Goal: Contribute content: Contribute content

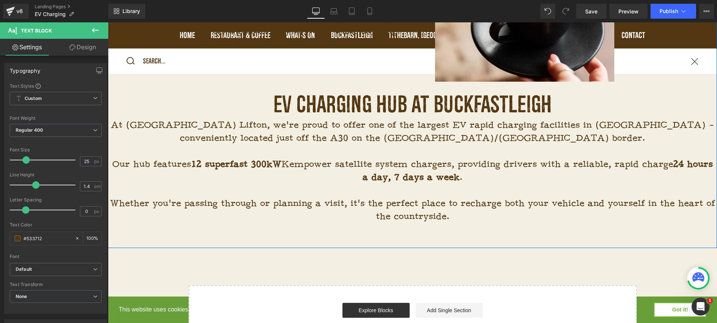
scroll to position [984, 0]
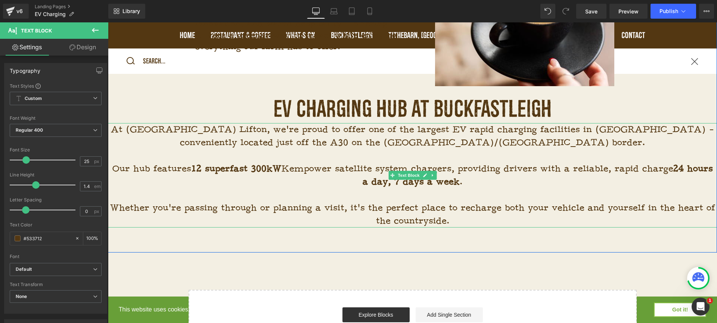
click at [456, 219] on p "Whether you’re passing through or planning a visit, it’s the perfect place to r…" at bounding box center [412, 215] width 609 height 26
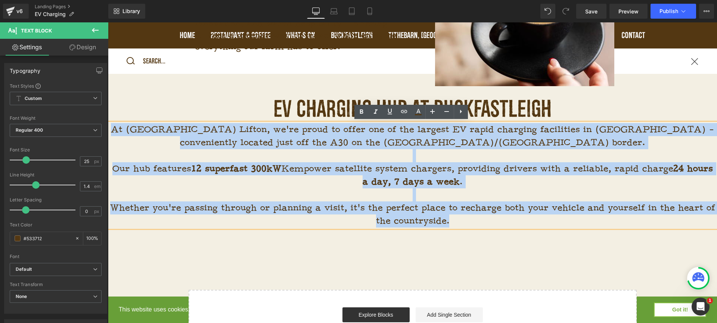
drag, startPoint x: 460, startPoint y: 223, endPoint x: 98, endPoint y: 119, distance: 376.5
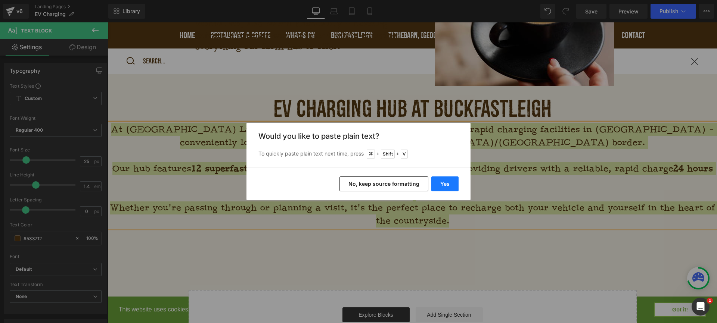
click at [447, 187] on button "Yes" at bounding box center [444, 184] width 27 height 15
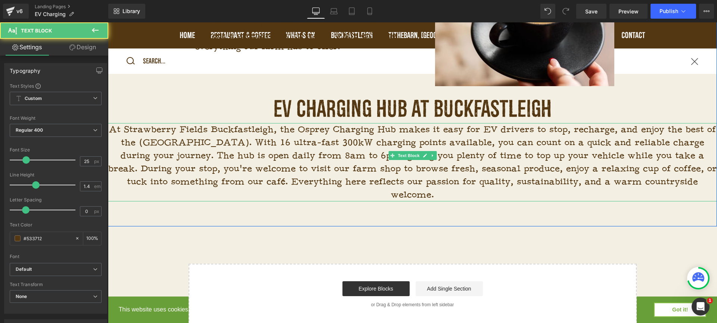
click at [560, 143] on p "At Strawberry Fields Buckfastleigh, the Osprey Charging Hub makes it easy for E…" at bounding box center [412, 162] width 609 height 78
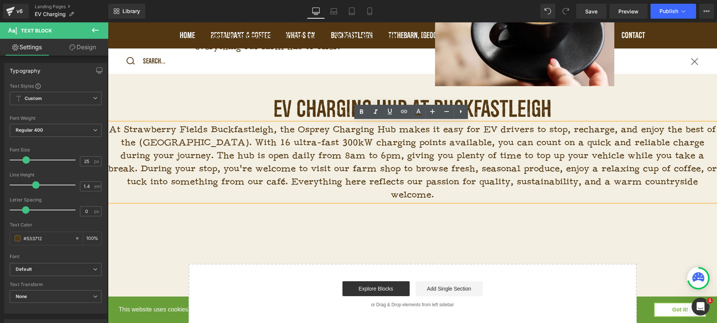
click at [672, 155] on p "At Strawberry Fields Buckfastleigh, the Osprey Charging Hub makes it easy for E…" at bounding box center [412, 162] width 609 height 78
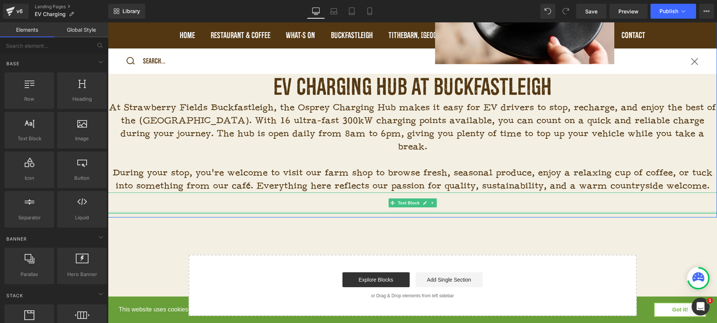
scroll to position [1005, 0]
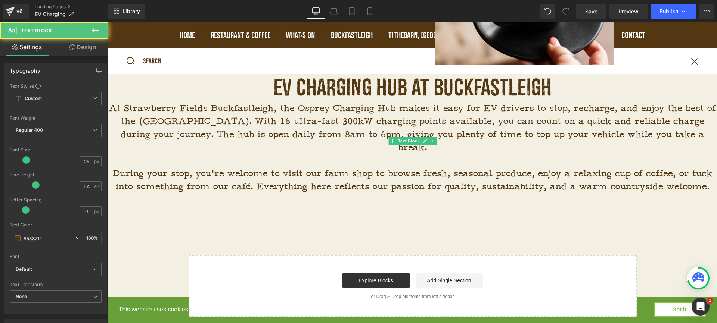
click at [453, 167] on p "During your stop, you’re welcome to visit our farm shop to browse fresh, season…" at bounding box center [412, 180] width 609 height 26
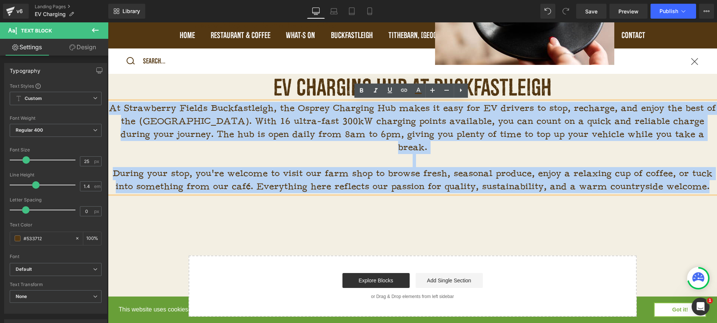
drag, startPoint x: 709, startPoint y: 172, endPoint x: 107, endPoint y: 107, distance: 605.3
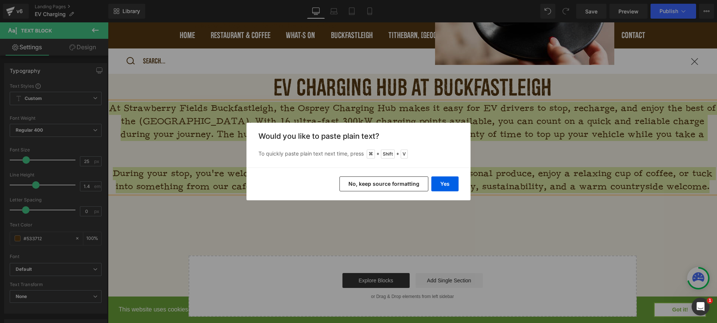
click at [379, 182] on button "No, keep source formatting" at bounding box center [383, 184] width 89 height 15
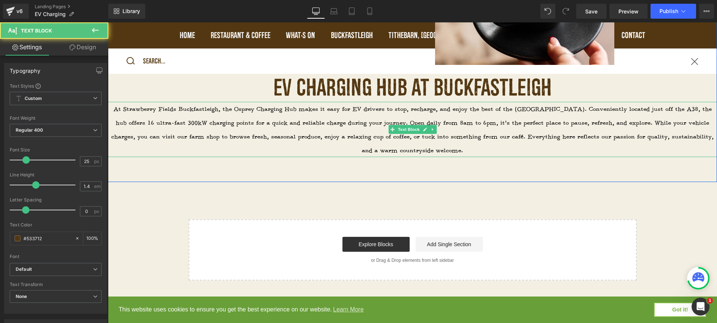
click at [488, 149] on p "At Strawberry Fields Buckfastleigh, the Osprey Charging Hub makes it easy for E…" at bounding box center [412, 129] width 609 height 55
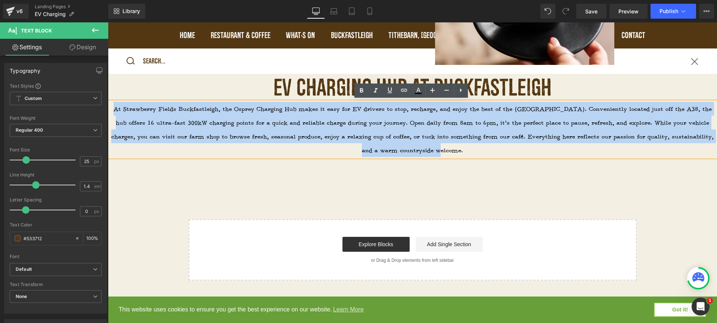
drag, startPoint x: 488, startPoint y: 149, endPoint x: 95, endPoint y: 105, distance: 395.6
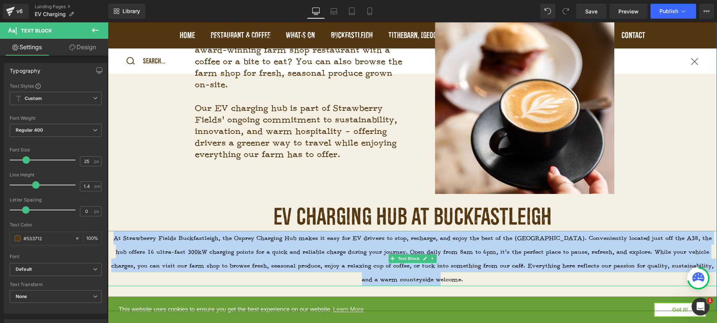
scroll to position [806, 0]
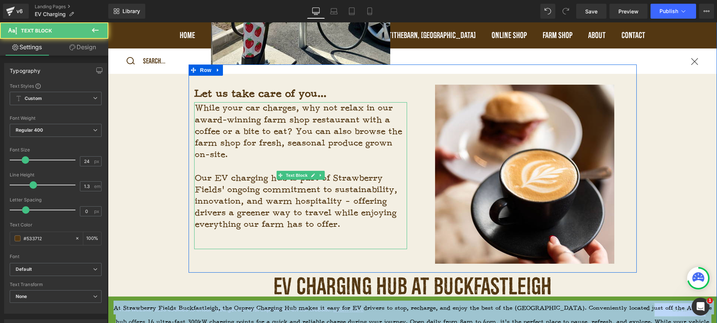
drag, startPoint x: 340, startPoint y: 168, endPoint x: 342, endPoint y: 189, distance: 21.0
click at [340, 168] on p at bounding box center [301, 167] width 212 height 12
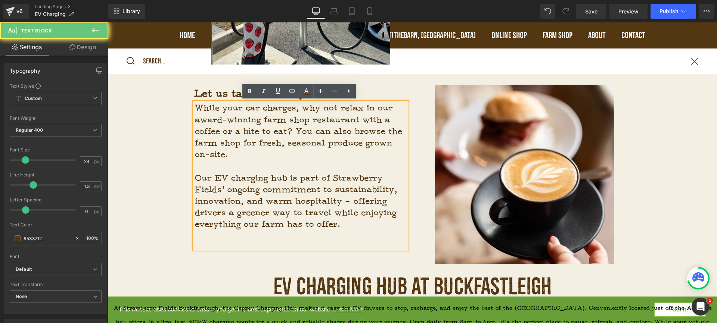
click at [342, 192] on p "Our EV charging hub is part of Strawberry Fields’ ongoing commitment to sustain…" at bounding box center [301, 201] width 212 height 58
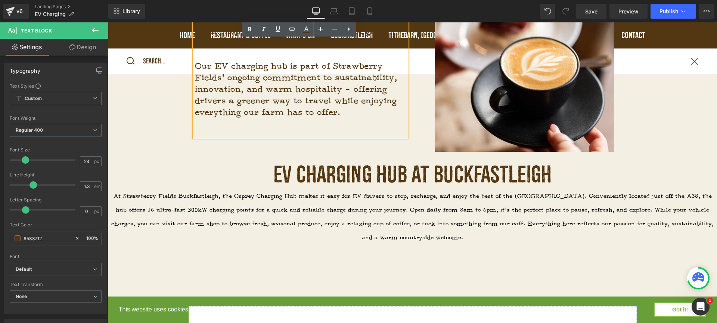
scroll to position [921, 0]
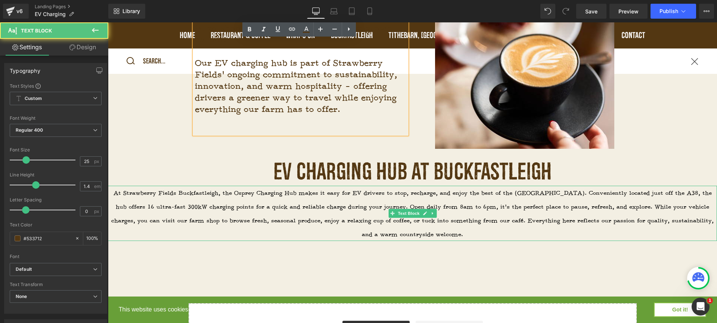
click at [354, 209] on span "At Strawberry Fields Buckfastleigh, the Osprey Charging Hub makes it easy for E…" at bounding box center [412, 214] width 602 height 49
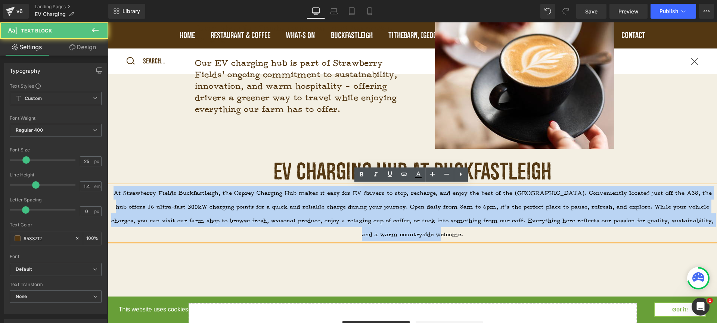
drag, startPoint x: 458, startPoint y: 230, endPoint x: 68, endPoint y: 185, distance: 392.8
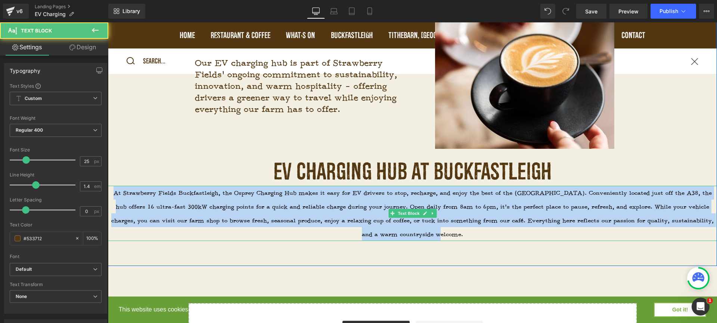
click at [348, 219] on span "At Strawberry Fields Buckfastleigh, the Osprey Charging Hub makes it easy for E…" at bounding box center [412, 214] width 602 height 49
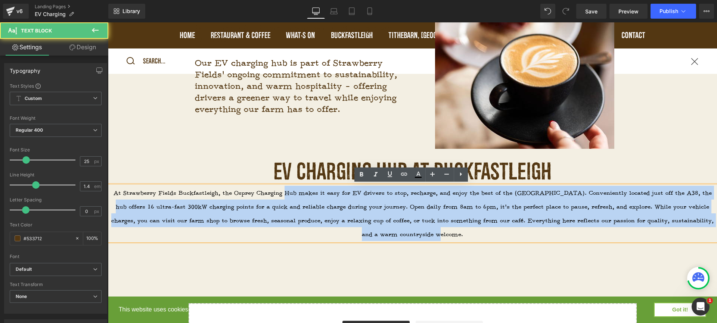
drag, startPoint x: 449, startPoint y: 229, endPoint x: 282, endPoint y: 190, distance: 171.7
click at [282, 190] on p "At Strawberry Fields Buckfastleigh, the Osprey Charging Hub makes it easy for E…" at bounding box center [412, 213] width 609 height 55
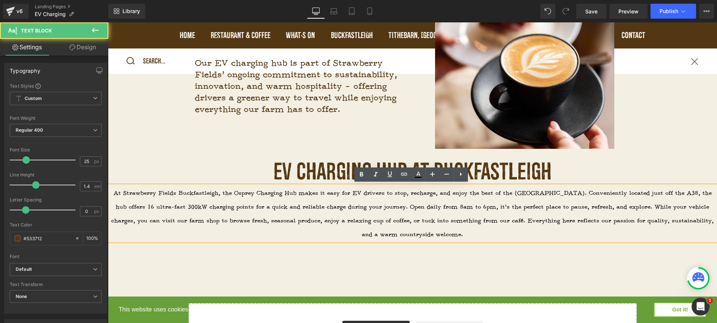
click at [491, 224] on p "At Strawberry Fields Buckfastleigh, the Osprey Charging Hub makes it easy for E…" at bounding box center [412, 213] width 609 height 55
click at [432, 179] on link at bounding box center [432, 175] width 14 height 14
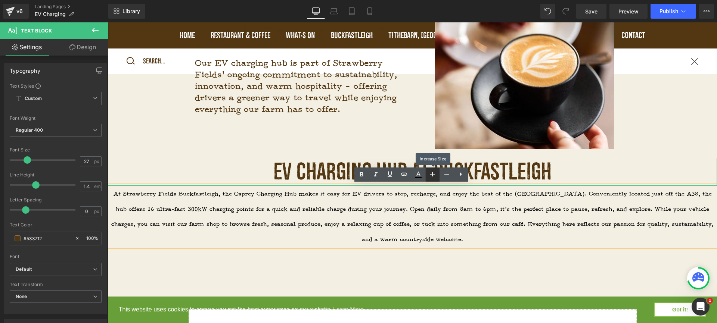
click at [432, 179] on link at bounding box center [432, 175] width 14 height 14
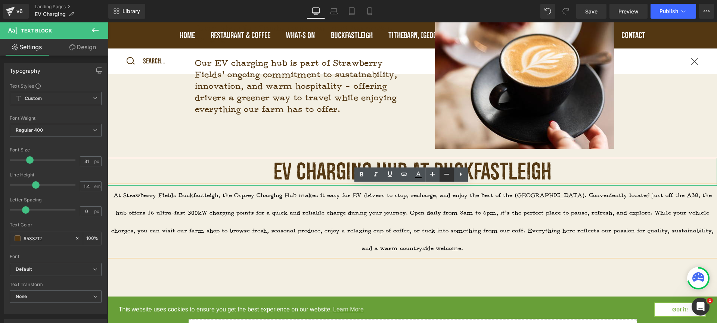
click at [439, 175] on link at bounding box center [446, 175] width 14 height 14
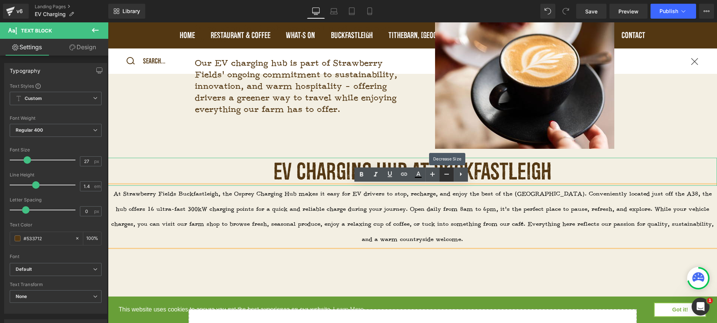
click at [439, 175] on link at bounding box center [446, 175] width 14 height 14
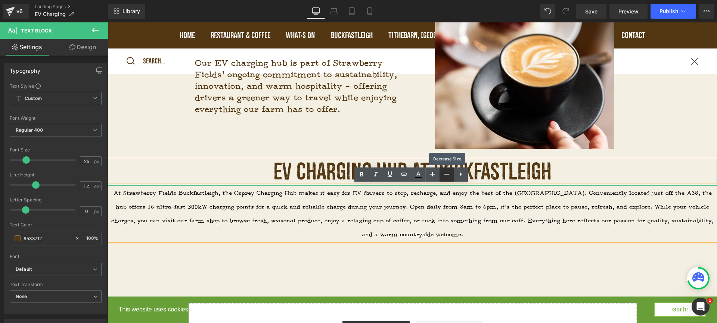
click at [439, 175] on link at bounding box center [446, 175] width 14 height 14
type input "23"
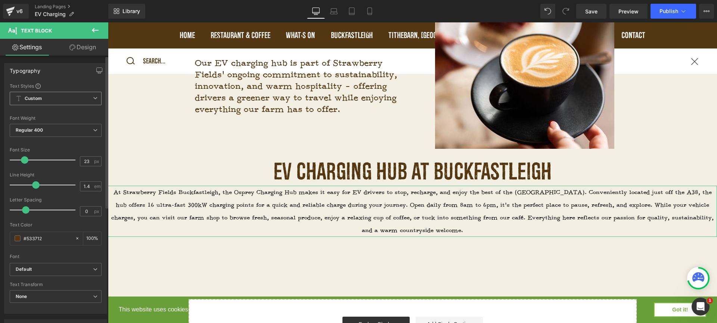
click at [87, 103] on span "Custom Setup Global Style" at bounding box center [56, 98] width 92 height 13
click at [72, 113] on li "Custom" at bounding box center [54, 112] width 89 height 13
click at [85, 133] on span "Regular 400" at bounding box center [56, 130] width 92 height 13
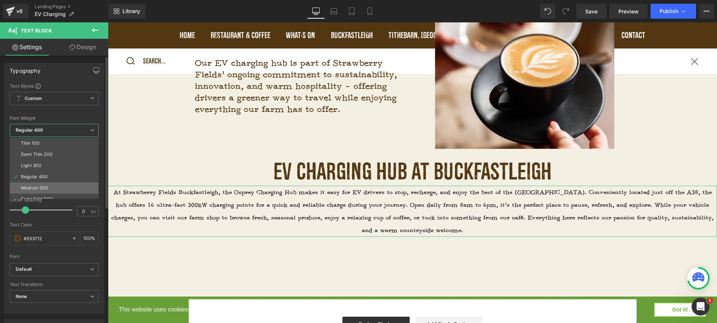
click at [67, 184] on li "Medium 500" at bounding box center [56, 188] width 92 height 11
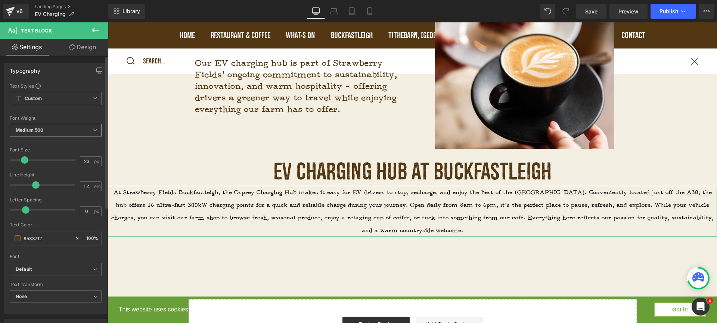
click at [83, 131] on span "Medium 500" at bounding box center [56, 130] width 92 height 13
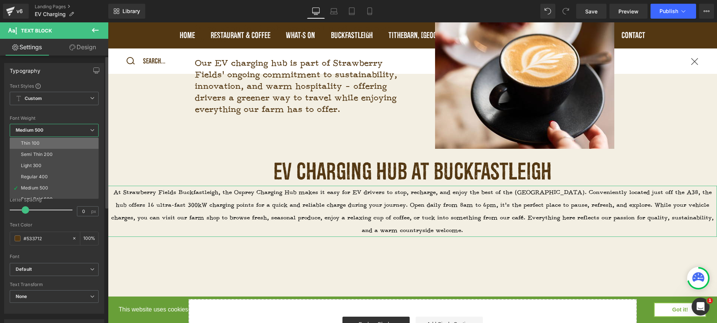
click at [72, 148] on li "Thin 100" at bounding box center [56, 143] width 92 height 11
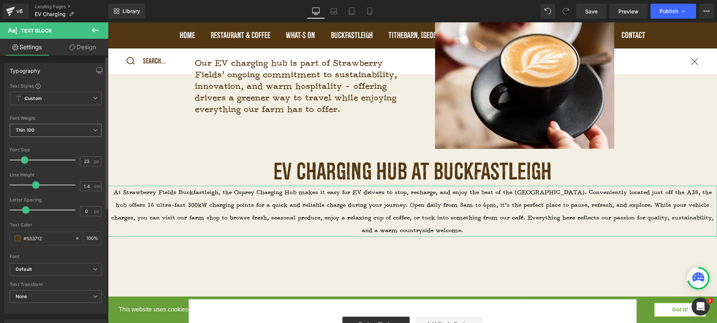
click at [76, 138] on div "Thin 100 Thin 100 Semi Thin 200 Light 300 Regular 400 Medium 500 Semi Bold 600 …" at bounding box center [56, 132] width 92 height 17
click at [74, 134] on span "Thin 100" at bounding box center [56, 130] width 92 height 13
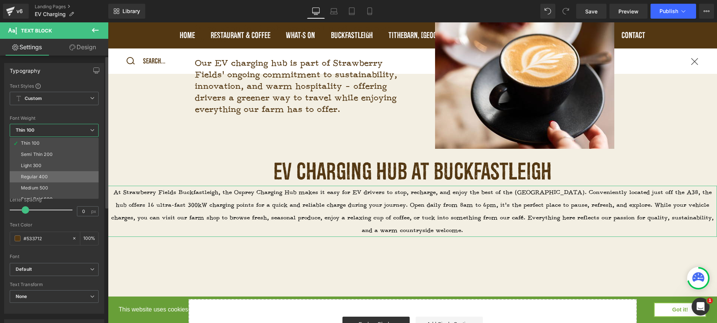
click at [52, 178] on li "Regular 400" at bounding box center [56, 176] width 92 height 11
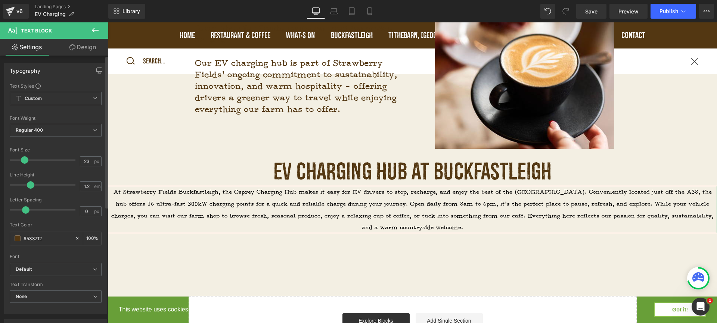
type input "1.1"
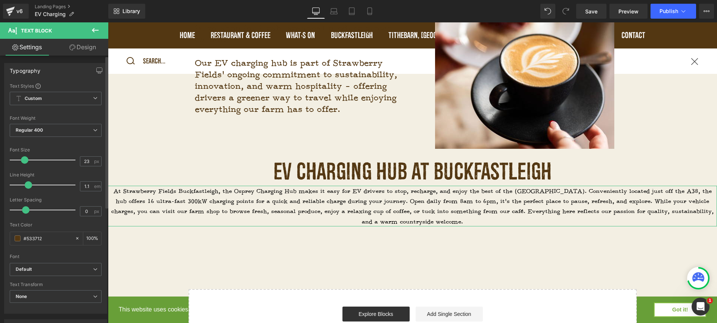
drag, startPoint x: 33, startPoint y: 186, endPoint x: 27, endPoint y: 184, distance: 7.0
click at [27, 184] on span at bounding box center [28, 184] width 7 height 7
click at [25, 208] on span at bounding box center [25, 209] width 7 height 7
click at [423, 215] on p "At Strawberry Fields Buckfastleigh, the Osprey Charging Hub makes it easy for E…" at bounding box center [412, 206] width 609 height 41
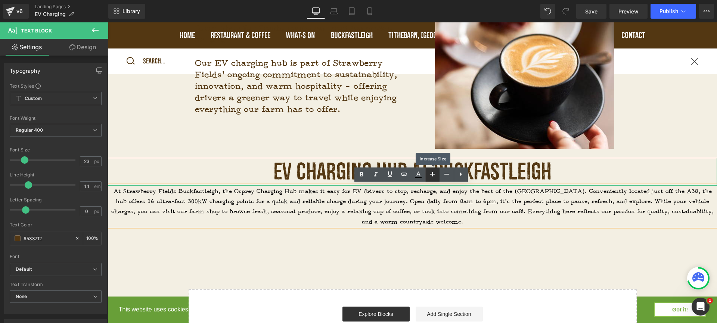
click at [430, 175] on icon at bounding box center [432, 174] width 9 height 9
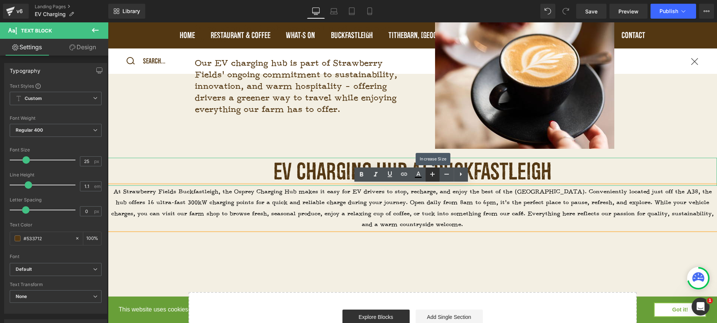
click at [430, 175] on icon at bounding box center [432, 174] width 9 height 9
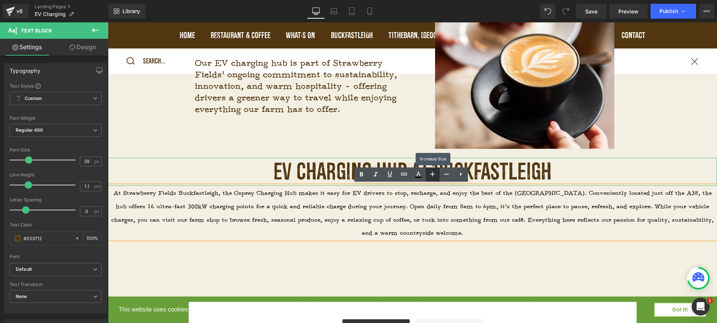
click at [430, 175] on icon at bounding box center [432, 174] width 9 height 9
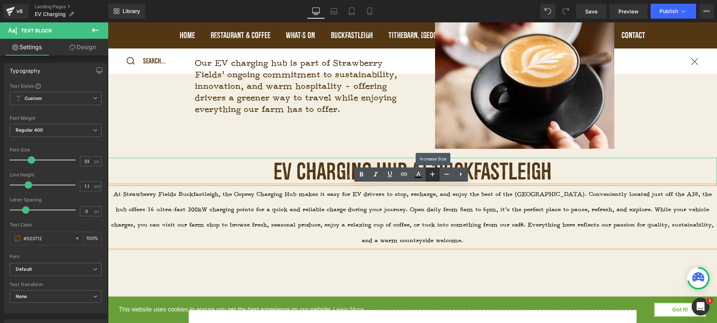
click at [430, 175] on icon at bounding box center [432, 174] width 9 height 9
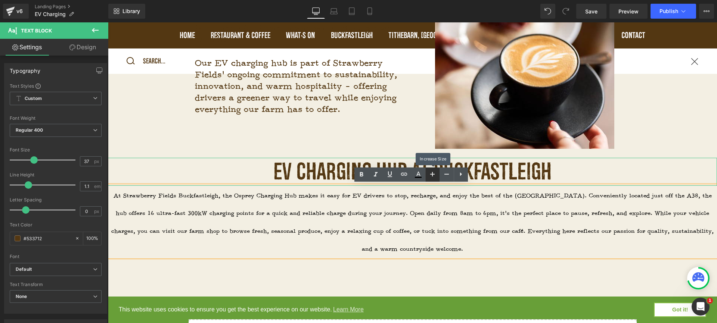
click at [430, 175] on icon at bounding box center [432, 174] width 9 height 9
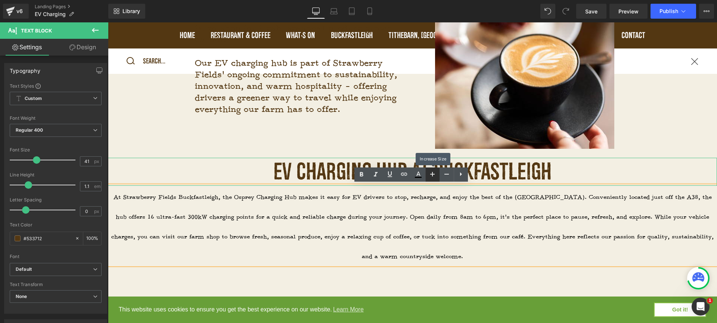
click at [430, 175] on icon at bounding box center [432, 174] width 9 height 9
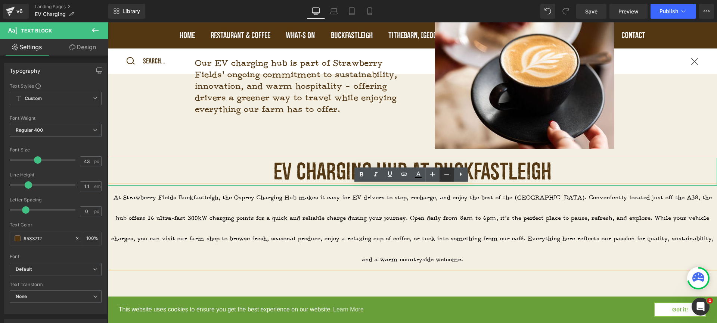
click at [443, 175] on icon at bounding box center [446, 174] width 9 height 9
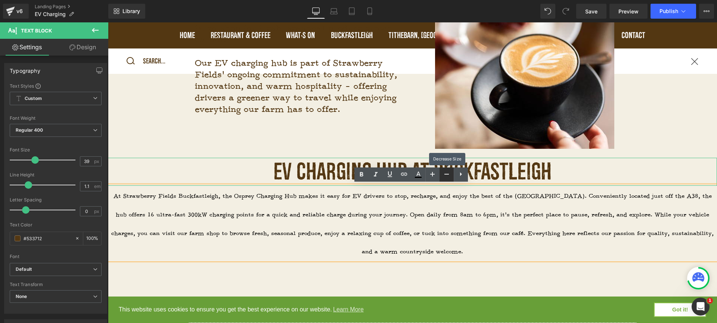
click at [443, 175] on icon at bounding box center [446, 174] width 9 height 9
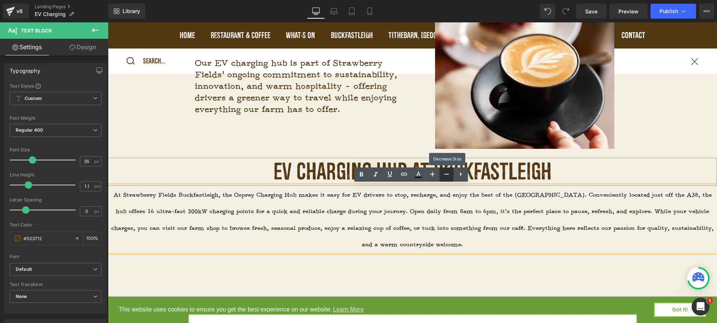
click at [443, 175] on icon at bounding box center [446, 174] width 9 height 9
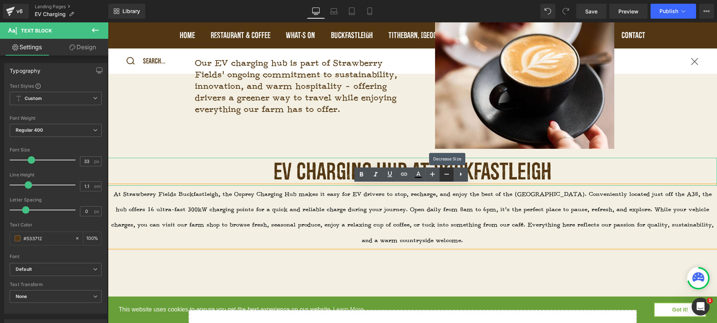
click at [443, 175] on icon at bounding box center [446, 174] width 9 height 9
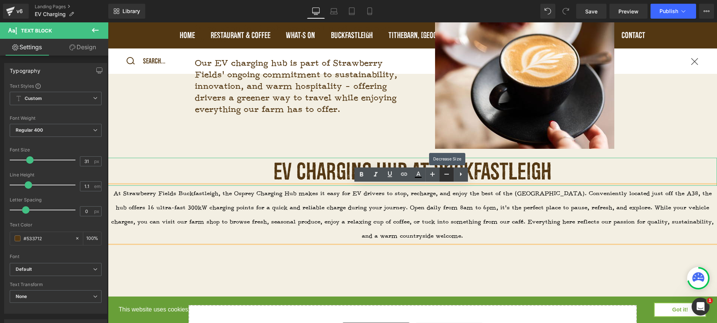
click at [443, 175] on icon at bounding box center [446, 174] width 9 height 9
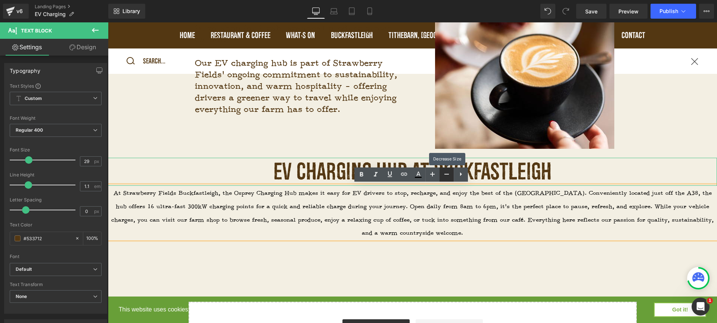
click at [443, 175] on icon at bounding box center [446, 174] width 9 height 9
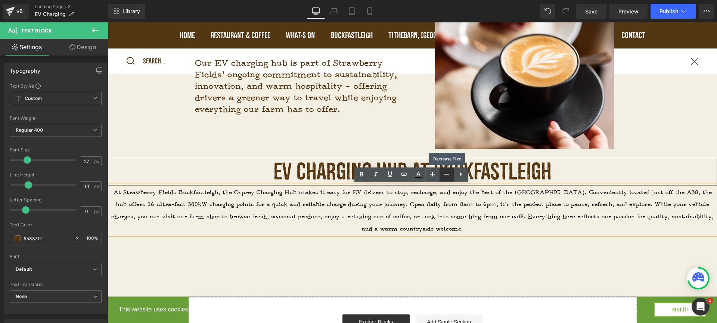
click at [443, 175] on icon at bounding box center [446, 174] width 9 height 9
type input "25"
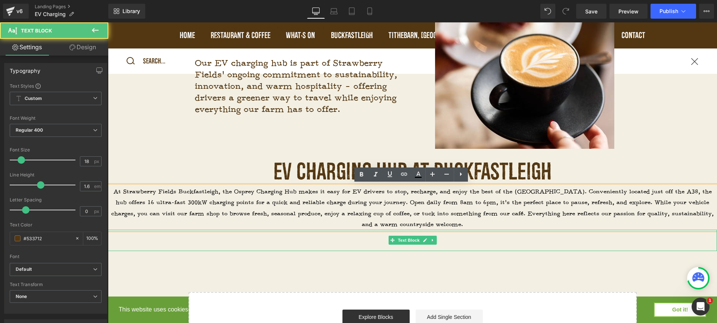
click at [450, 232] on p at bounding box center [412, 235] width 609 height 11
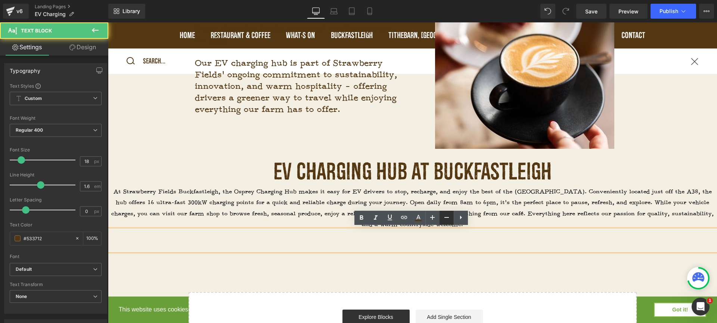
click at [450, 223] on link at bounding box center [446, 218] width 14 height 14
type input "16"
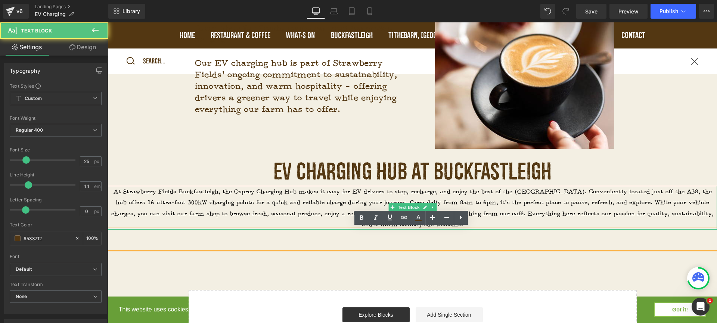
click at [489, 220] on p "At Strawberry Fields Buckfastleigh, the Osprey Charging Hub makes it easy for E…" at bounding box center [412, 208] width 609 height 44
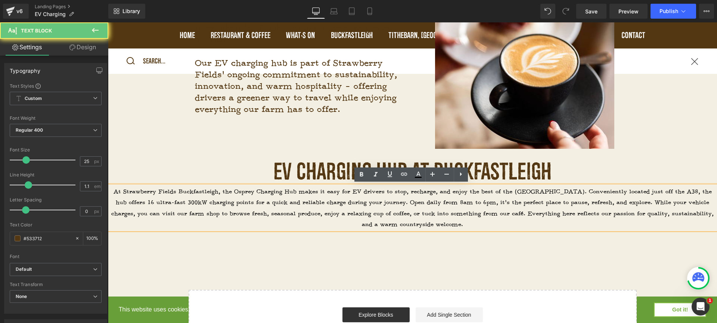
click at [489, 220] on p "At Strawberry Fields Buckfastleigh, the Osprey Charging Hub makes it easy for E…" at bounding box center [412, 208] width 609 height 44
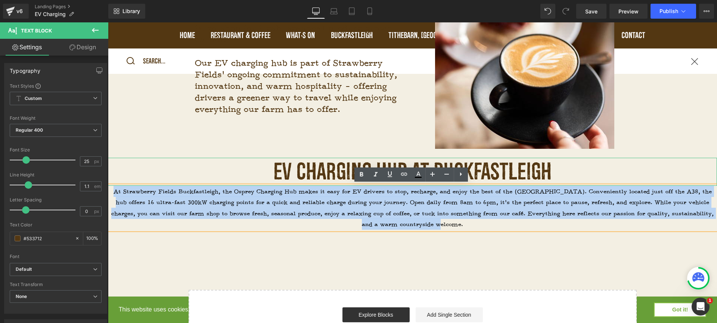
drag, startPoint x: 489, startPoint y: 220, endPoint x: 117, endPoint y: 175, distance: 374.1
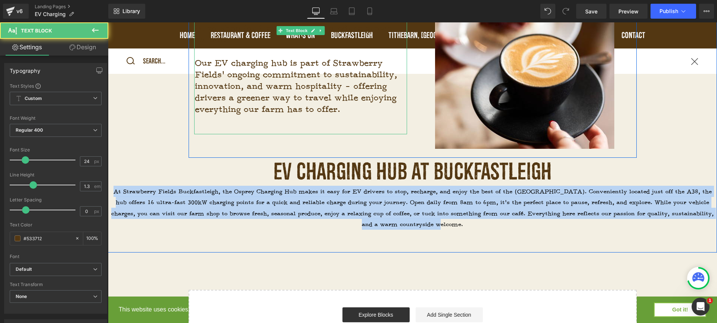
click at [345, 106] on p "Our EV charging hub is part of Strawberry Fields’ ongoing commitment to sustain…" at bounding box center [301, 86] width 212 height 58
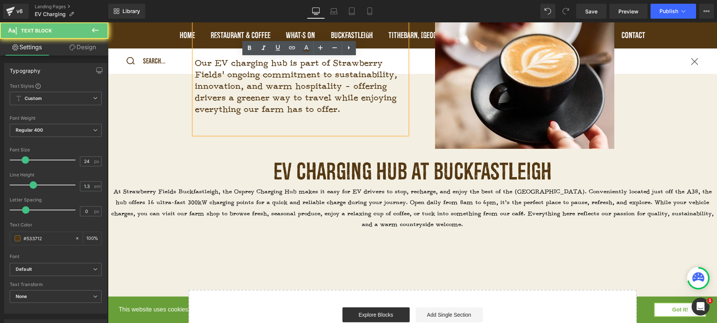
click at [316, 96] on p "Our EV charging hub is part of Strawberry Fields’ ongoing commitment to sustain…" at bounding box center [301, 86] width 212 height 58
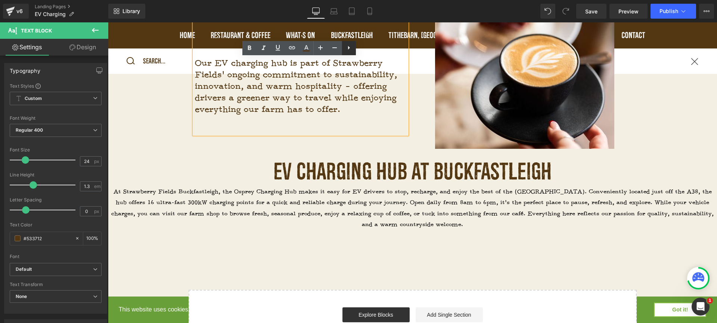
click at [346, 51] on icon at bounding box center [348, 47] width 9 height 9
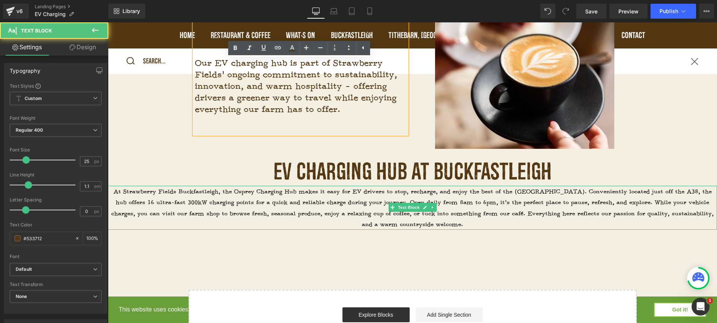
click at [441, 222] on span "At Strawberry Fields Buckfastleigh, the Osprey Charging Hub makes it easy for E…" at bounding box center [412, 208] width 602 height 40
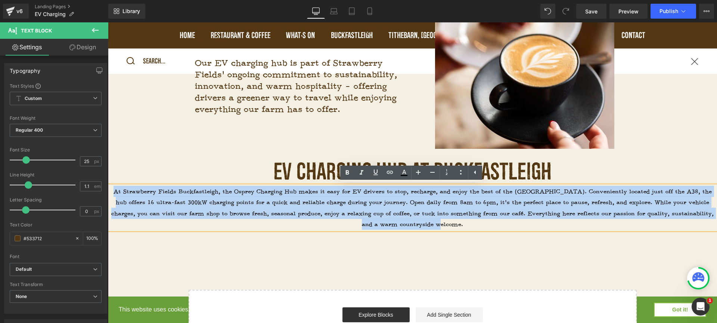
drag, startPoint x: 449, startPoint y: 223, endPoint x: 109, endPoint y: 190, distance: 341.6
click at [109, 190] on p "At Strawberry Fields Buckfastleigh, the Osprey Charging Hub makes it easy for E…" at bounding box center [412, 208] width 609 height 44
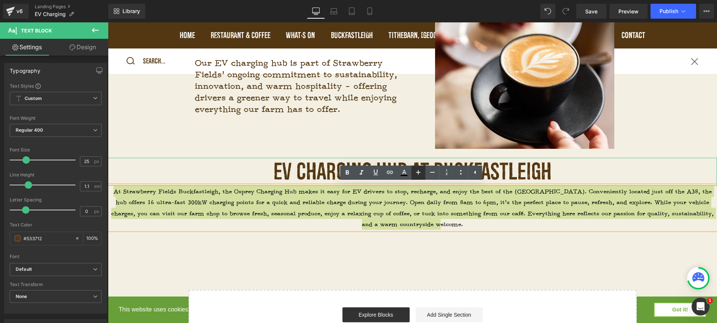
click at [416, 173] on icon at bounding box center [418, 172] width 9 height 9
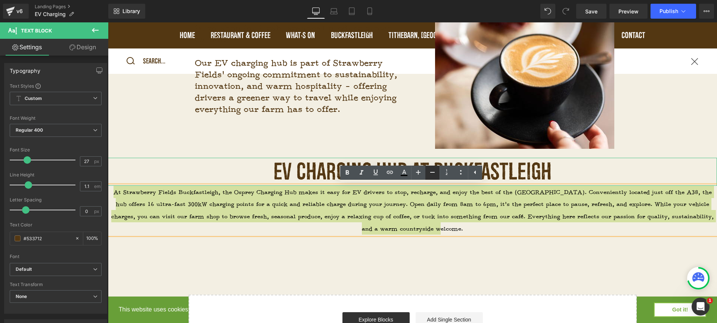
click at [434, 173] on icon at bounding box center [432, 172] width 4 height 1
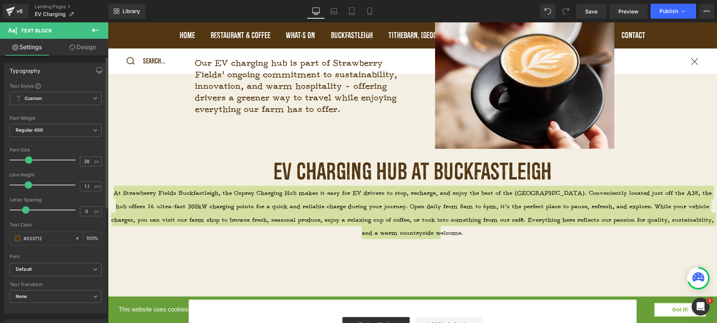
type input "27"
drag, startPoint x: 26, startPoint y: 159, endPoint x: 28, endPoint y: 169, distance: 10.2
click at [28, 169] on div "Font Size 27 px" at bounding box center [56, 159] width 92 height 25
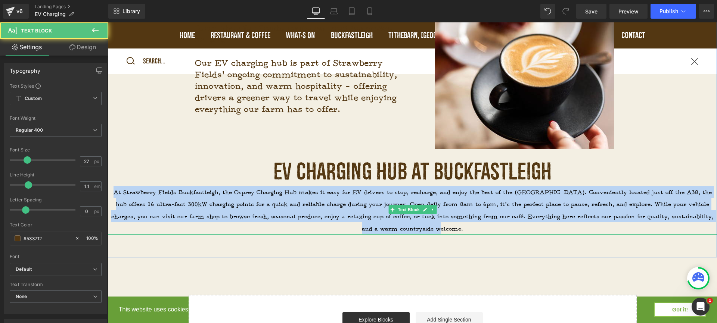
click at [497, 228] on p "At Strawberry Fields Buckfastleigh, the Osprey Charging Hub makes it easy for E…" at bounding box center [412, 210] width 609 height 49
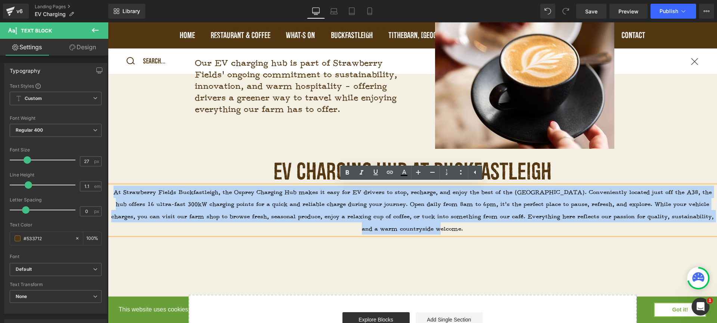
drag, startPoint x: 451, startPoint y: 230, endPoint x: 109, endPoint y: 189, distance: 343.6
click at [109, 189] on p "At Strawberry Fields Buckfastleigh, the Osprey Charging Hub makes it easy for E…" at bounding box center [412, 210] width 609 height 49
copy span "At Strawberry Fields Buckfastleigh, the Osprey Charging Hub makes it easy for E…"
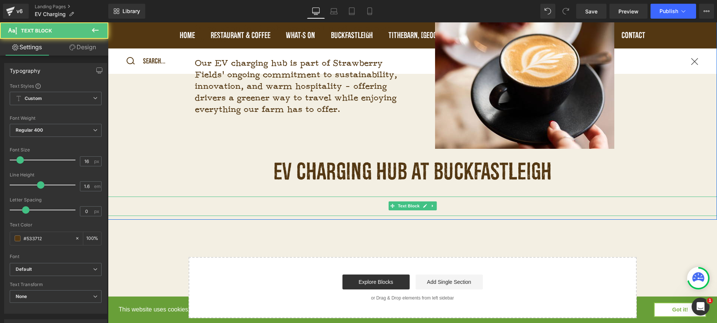
click at [443, 206] on p at bounding box center [412, 211] width 609 height 10
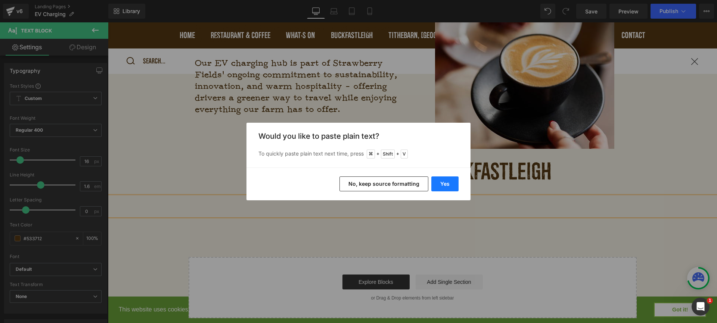
click at [446, 183] on button "Yes" at bounding box center [444, 184] width 27 height 15
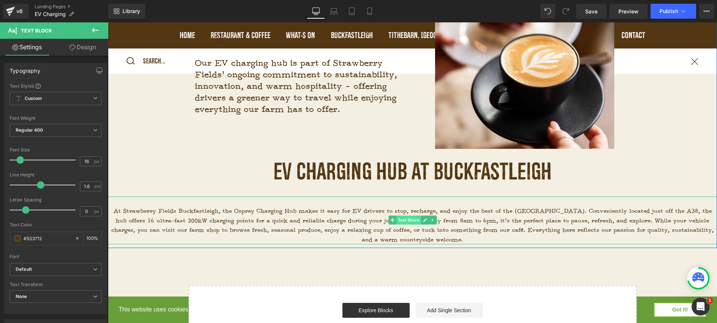
click at [396, 219] on span "Text Block" at bounding box center [408, 220] width 25 height 9
click at [455, 228] on p "At Strawberry Fields Buckfastleigh, the Osprey Charging Hub makes it easy for E…" at bounding box center [412, 225] width 609 height 38
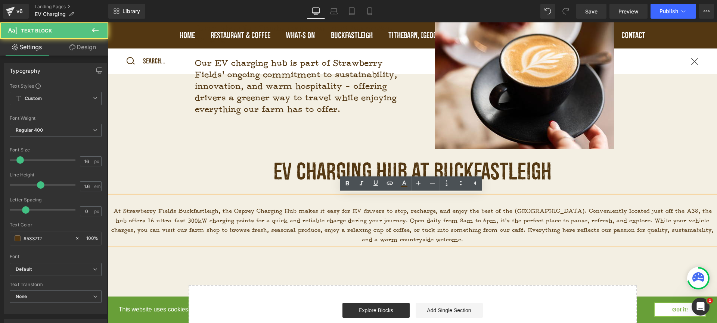
click at [451, 240] on p "At Strawberry Fields Buckfastleigh, the Osprey Charging Hub makes it easy for E…" at bounding box center [412, 225] width 609 height 38
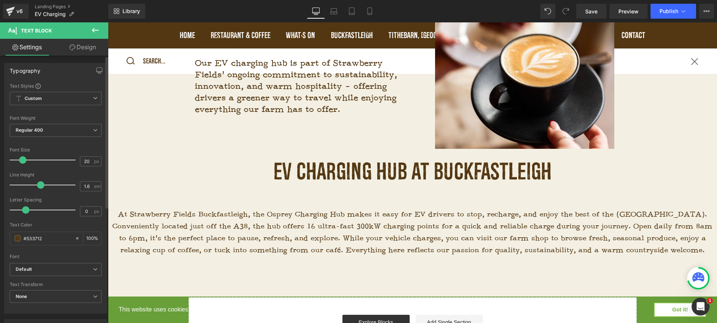
type input "21"
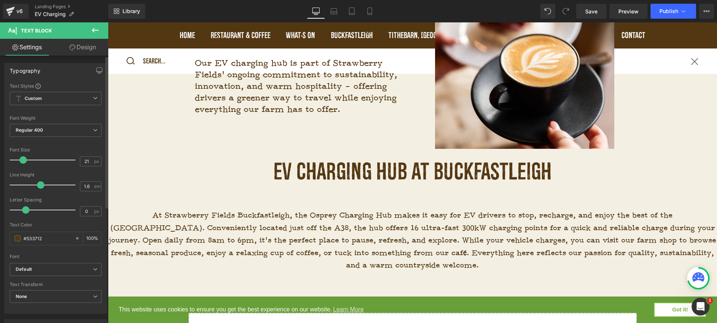
click at [23, 160] on span at bounding box center [22, 159] width 7 height 7
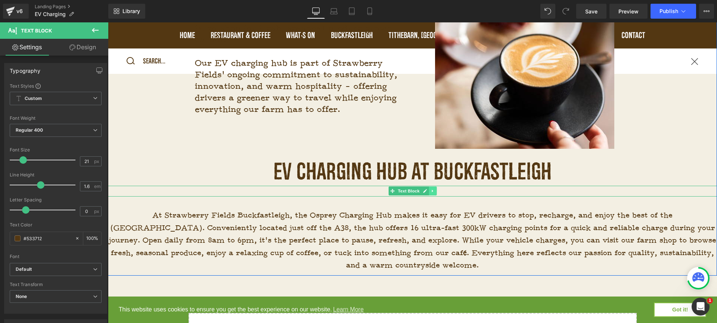
click at [432, 190] on icon at bounding box center [432, 191] width 4 height 4
click at [435, 193] on link at bounding box center [436, 191] width 8 height 9
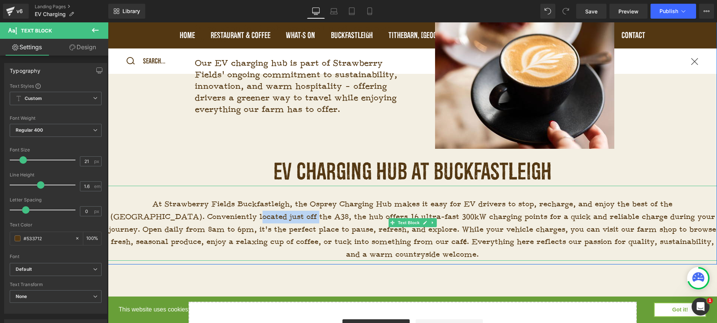
drag, startPoint x: 248, startPoint y: 215, endPoint x: 189, endPoint y: 217, distance: 58.6
click at [189, 217] on p "At Strawberry Fields Buckfastleigh, the Osprey Charging Hub makes it easy for E…" at bounding box center [412, 229] width 609 height 63
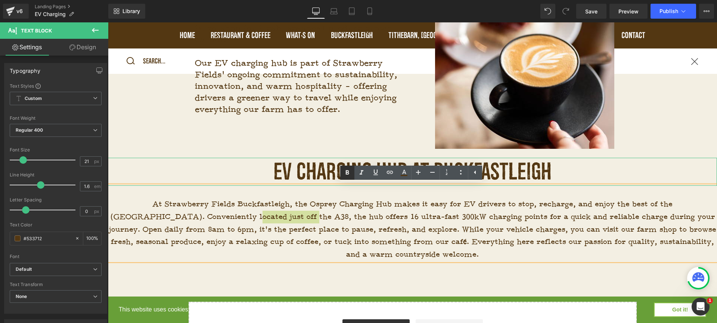
click at [343, 172] on icon at bounding box center [347, 172] width 9 height 9
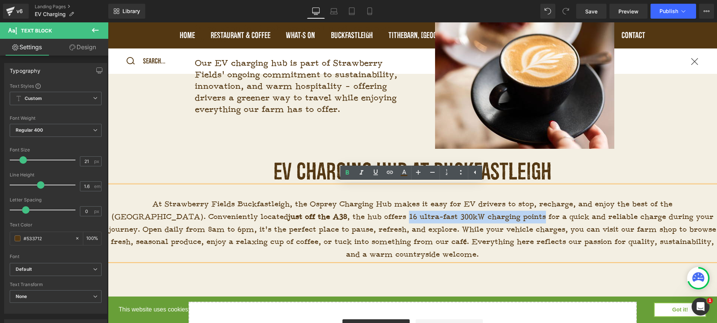
drag, startPoint x: 325, startPoint y: 216, endPoint x: 462, endPoint y: 218, distance: 137.4
click at [462, 218] on p "At Strawberry Fields Buckfastleigh, the Osprey Charging Hub makes it easy for E…" at bounding box center [412, 229] width 609 height 63
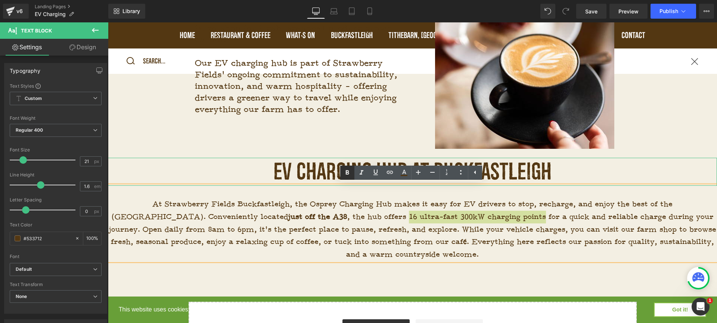
click at [346, 171] on icon at bounding box center [346, 172] width 3 height 4
click at [455, 247] on p "At Strawberry Fields Buckfastleigh, the Osprey Charging Hub makes it easy for E…" at bounding box center [412, 229] width 609 height 63
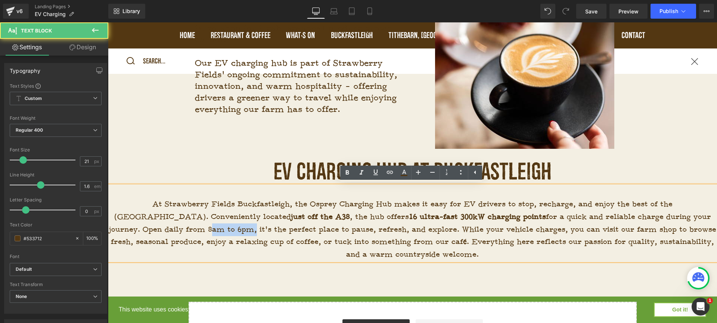
drag, startPoint x: 182, startPoint y: 230, endPoint x: 136, endPoint y: 229, distance: 46.3
click at [136, 229] on p "At Strawberry Fields Buckfastleigh, the Osprey Charging Hub makes it easy for E…" at bounding box center [412, 229] width 609 height 63
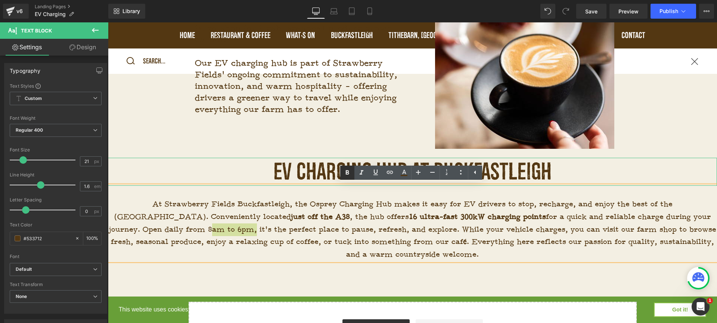
click at [344, 174] on icon at bounding box center [347, 172] width 9 height 9
click at [403, 240] on p "At Strawberry Fields Buckfastleigh, the Osprey Charging Hub makes it easy for E…" at bounding box center [412, 229] width 609 height 63
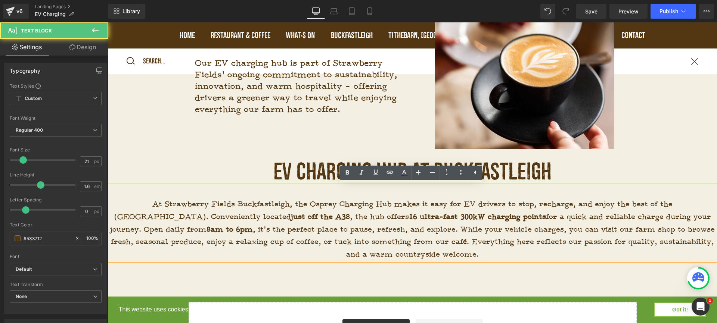
click at [488, 251] on p "At Strawberry Fields Buckfastleigh, the Osprey Charging Hub makes it easy for E…" at bounding box center [412, 229] width 609 height 63
click at [336, 94] on p "Our EV charging hub is part of Strawberry Fields’ ongoing commitment to sustain…" at bounding box center [301, 86] width 212 height 58
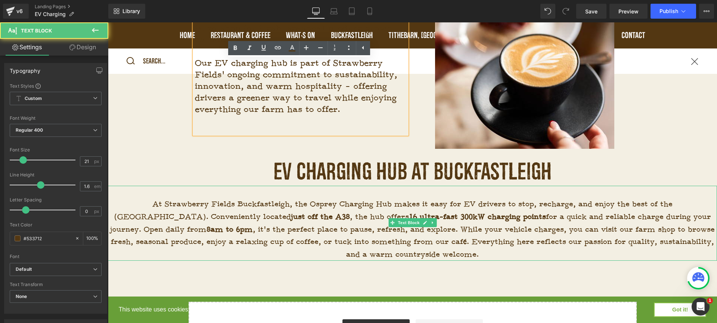
click at [457, 254] on p "At Strawberry Fields Buckfastleigh, the Osprey Charging Hub makes it easy for E…" at bounding box center [412, 229] width 609 height 63
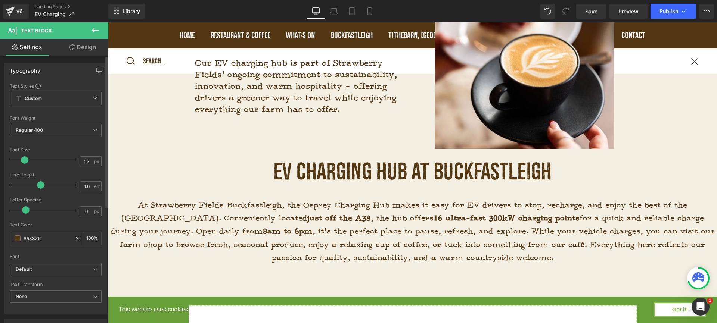
type input "24"
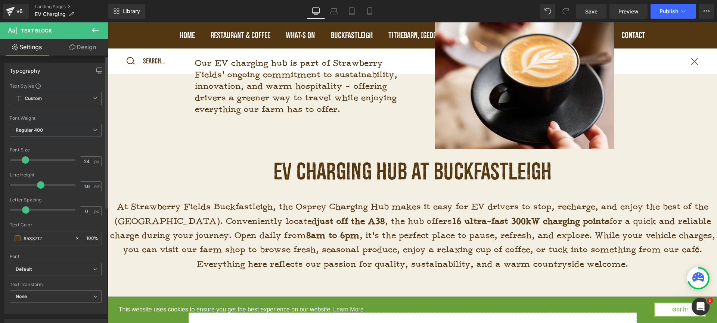
click at [26, 161] on span at bounding box center [25, 159] width 7 height 7
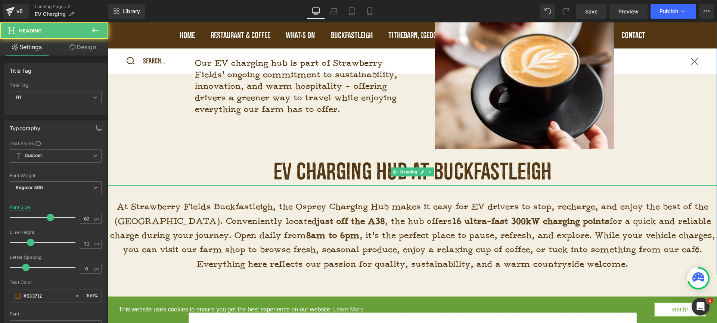
click at [215, 164] on h1 "EV CHARGING HUB AT BUCKFASTLEIGH" at bounding box center [412, 172] width 497 height 28
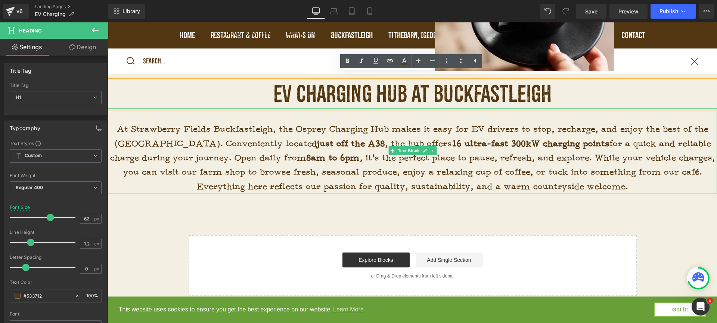
scroll to position [1030, 0]
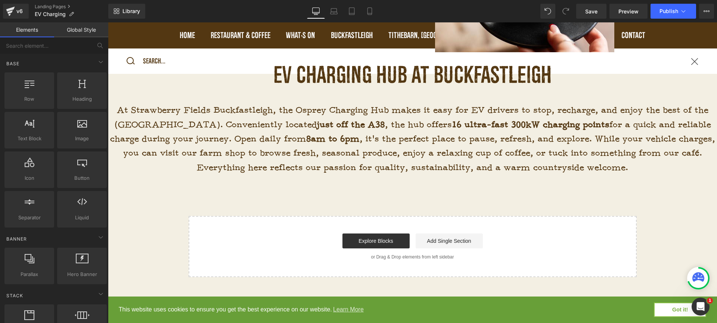
scroll to position [1021, 0]
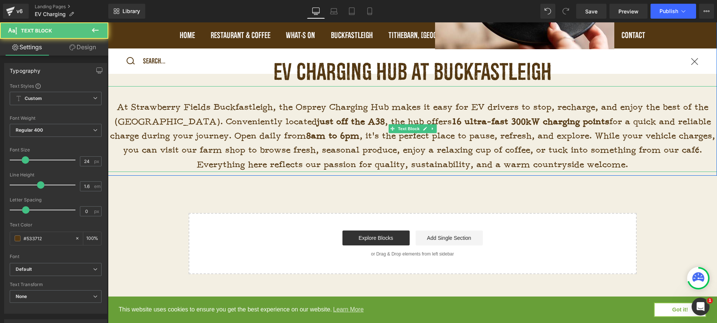
click at [436, 128] on p "At Strawberry Fields Buckfastleigh, the Osprey Charging Hub makes it easy for E…" at bounding box center [412, 136] width 609 height 72
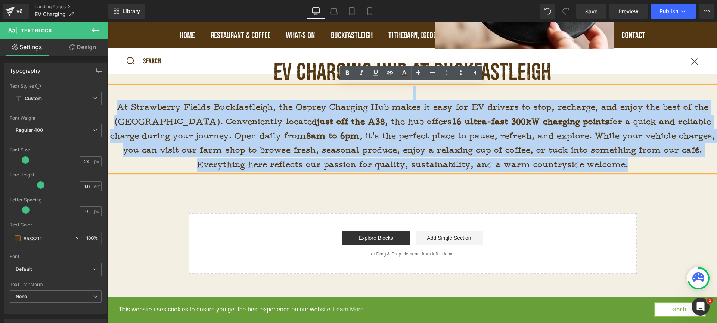
drag, startPoint x: 631, startPoint y: 164, endPoint x: 112, endPoint y: 99, distance: 523.0
click at [112, 99] on div "At Strawberry Fields Buckfastleigh, the Osprey Charging Hub makes it easy for E…" at bounding box center [412, 129] width 609 height 86
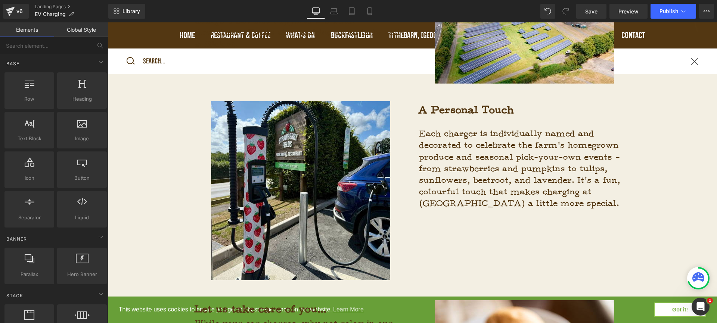
scroll to position [487, 0]
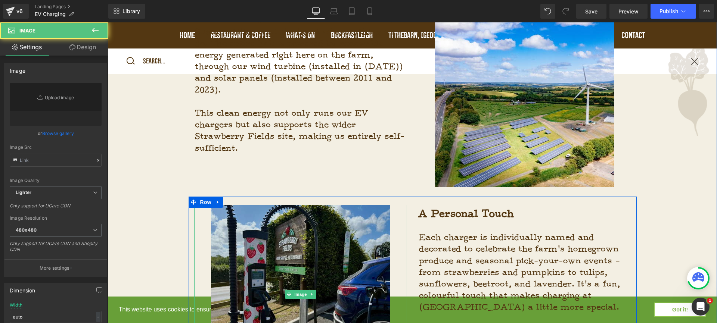
type input "[URL][DOMAIN_NAME]"
click at [366, 217] on img at bounding box center [300, 294] width 179 height 179
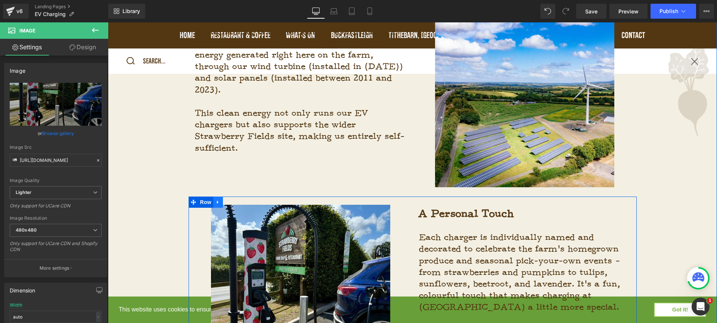
click at [216, 206] on link at bounding box center [218, 202] width 10 height 11
click at [227, 200] on icon at bounding box center [227, 202] width 5 height 5
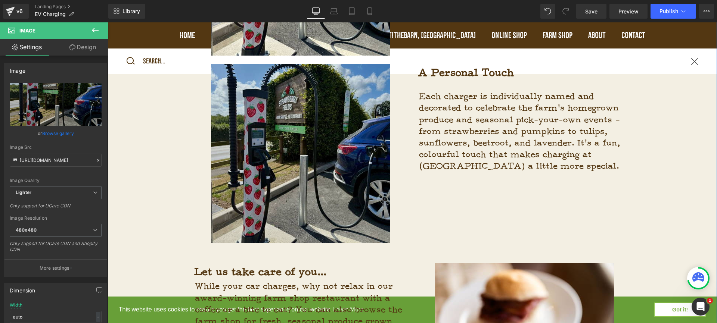
scroll to position [818, 0]
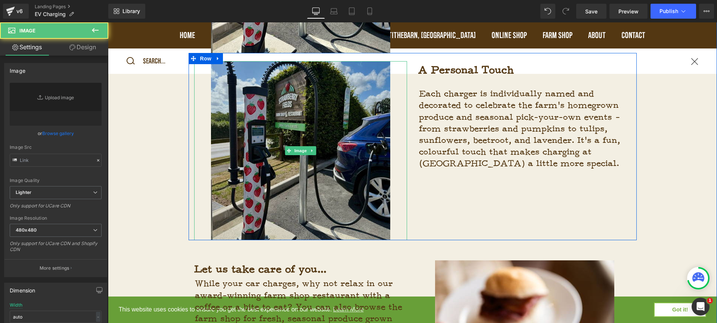
type input "[URL][DOMAIN_NAME]"
click at [316, 194] on img at bounding box center [300, 150] width 179 height 179
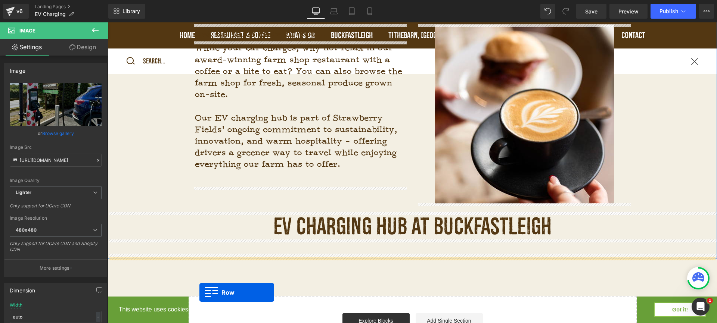
scroll to position [930, 0]
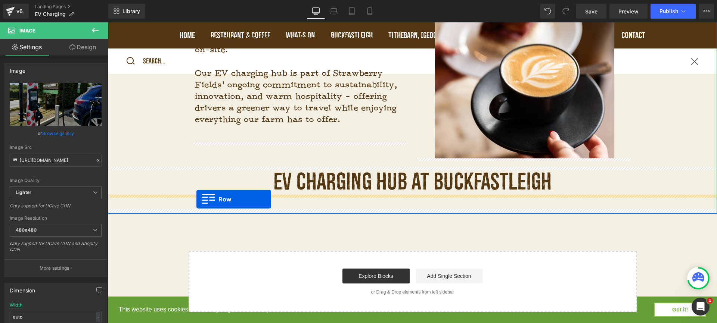
drag, startPoint x: 192, startPoint y: 59, endPoint x: 196, endPoint y: 199, distance: 140.1
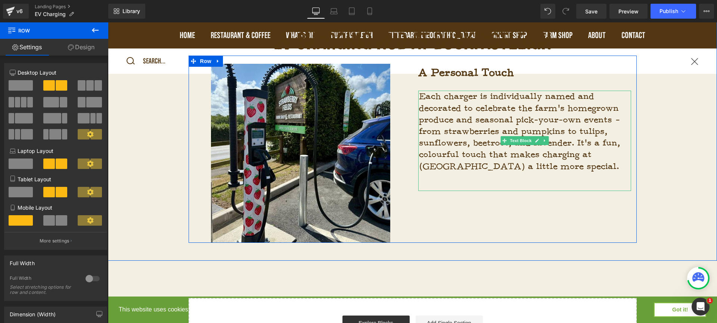
scroll to position [1057, 0]
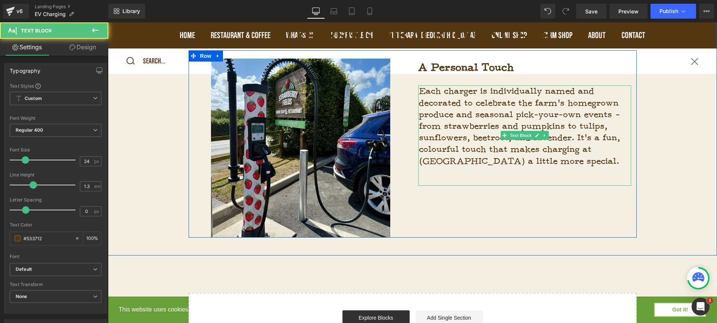
click at [569, 177] on div "Each charger is individually named and decorated to celebrate the farm’s homegr…" at bounding box center [524, 135] width 213 height 100
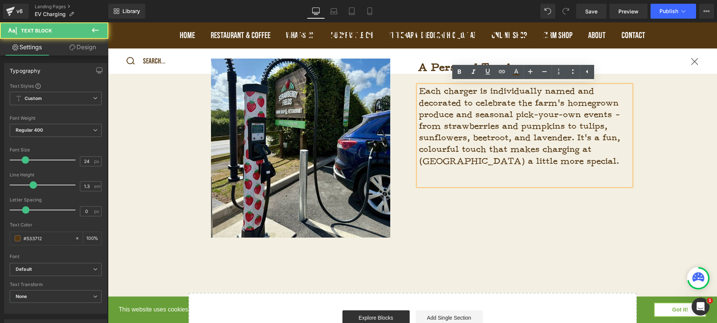
click at [584, 163] on p "Each charger is individually named and decorated to celebrate the farm’s homegr…" at bounding box center [525, 125] width 212 height 81
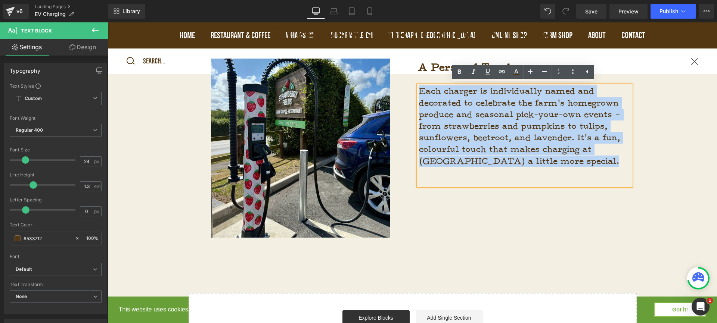
drag, startPoint x: 596, startPoint y: 162, endPoint x: 417, endPoint y: 85, distance: 195.0
click at [419, 85] on p "Each charger is individually named and decorated to celebrate the farm’s homegr…" at bounding box center [525, 125] width 212 height 81
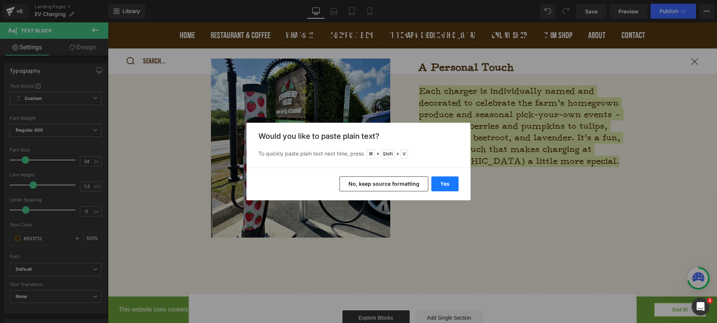
click at [450, 185] on button "Yes" at bounding box center [444, 184] width 27 height 15
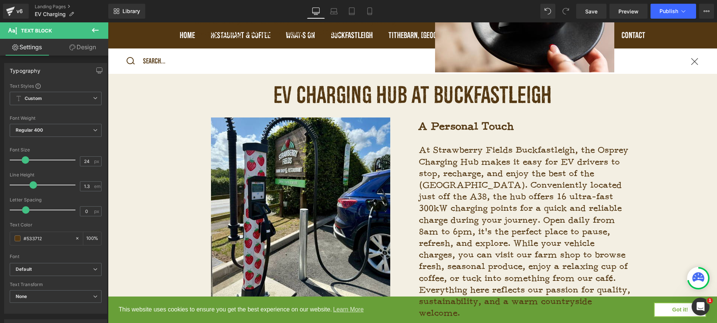
scroll to position [978, 0]
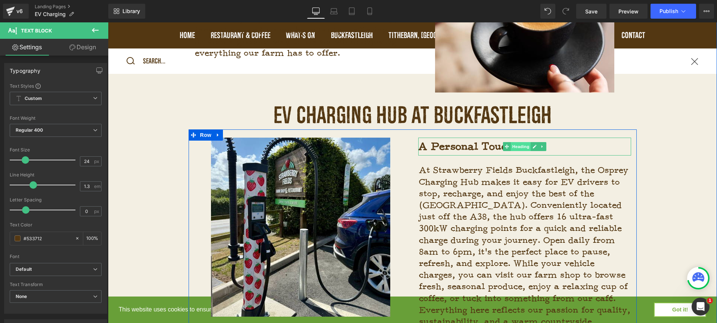
click at [512, 149] on span "Heading" at bounding box center [520, 146] width 20 height 9
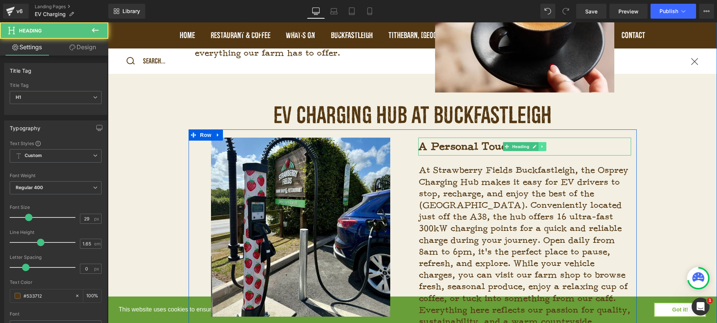
click at [542, 149] on link at bounding box center [542, 146] width 8 height 9
click at [545, 147] on icon at bounding box center [546, 146] width 4 height 4
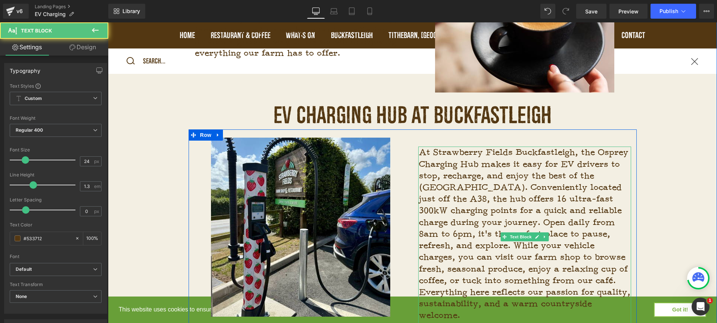
click at [579, 154] on p "At Strawberry Fields Buckfastleigh, the Osprey Charging Hub makes it easy for E…" at bounding box center [525, 234] width 212 height 175
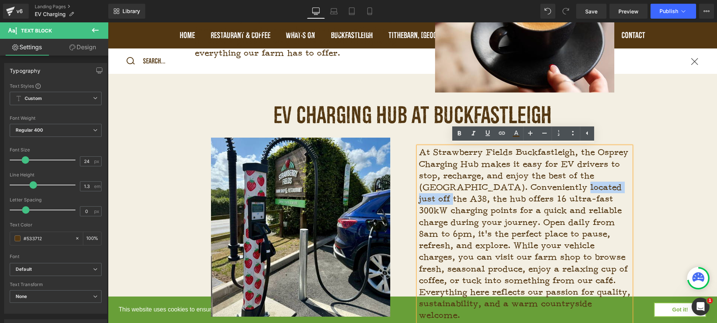
drag, startPoint x: 606, startPoint y: 184, endPoint x: 537, endPoint y: 185, distance: 69.1
click at [537, 185] on p "At Strawberry Fields Buckfastleigh, the Osprey Charging Hub makes it easy for E…" at bounding box center [525, 234] width 212 height 175
click at [462, 134] on icon at bounding box center [459, 133] width 9 height 9
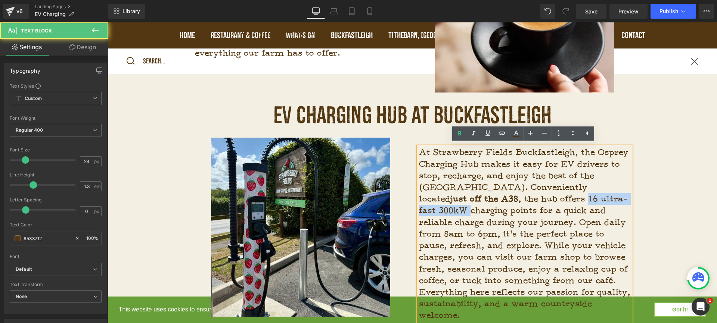
drag, startPoint x: 482, startPoint y: 196, endPoint x: 573, endPoint y: 199, distance: 91.5
click at [573, 199] on p "At Strawberry Fields Buckfastleigh, the Osprey Charging Hub makes it easy for E…" at bounding box center [525, 234] width 212 height 175
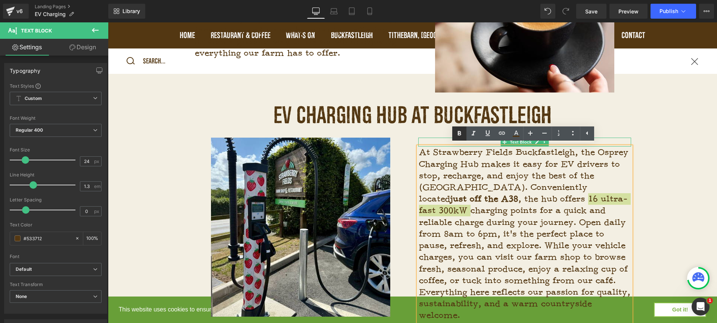
click at [461, 134] on icon at bounding box center [459, 133] width 9 height 9
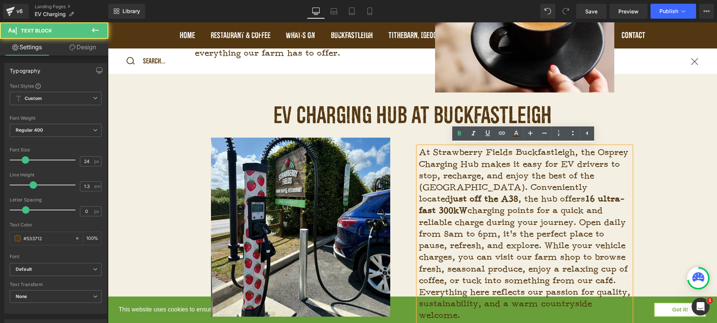
click at [488, 219] on p "At Strawberry Fields Buckfastleigh, the Osprey Charging Hub makes it easy for E…" at bounding box center [525, 234] width 212 height 175
click at [482, 220] on p "At Strawberry Fields Buckfastleigh, the Osprey Charging Hub makes it easy for E…" at bounding box center [525, 234] width 212 height 175
click at [481, 220] on p "At Strawberry Fields Buckfastleigh, the Osprey Charging Hub makes it easy for E…" at bounding box center [525, 234] width 212 height 175
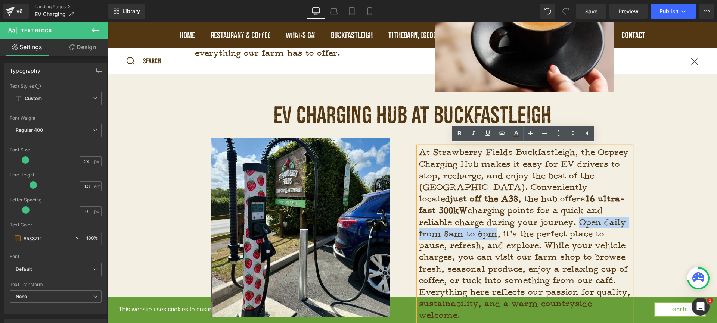
drag, startPoint x: 481, startPoint y: 220, endPoint x: 602, endPoint y: 224, distance: 121.4
click at [602, 224] on p "At Strawberry Fields Buckfastleigh, the Osprey Charging Hub makes it easy for E…" at bounding box center [525, 234] width 212 height 175
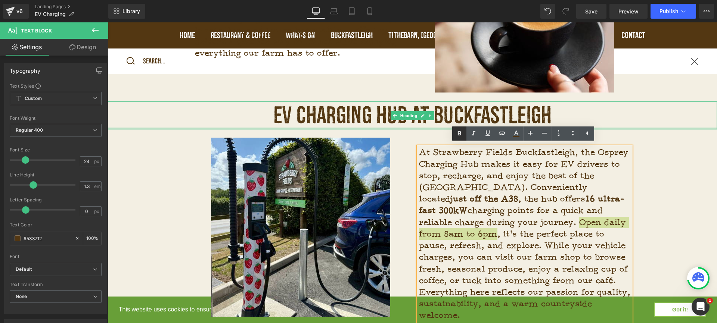
click at [460, 131] on icon at bounding box center [459, 133] width 9 height 9
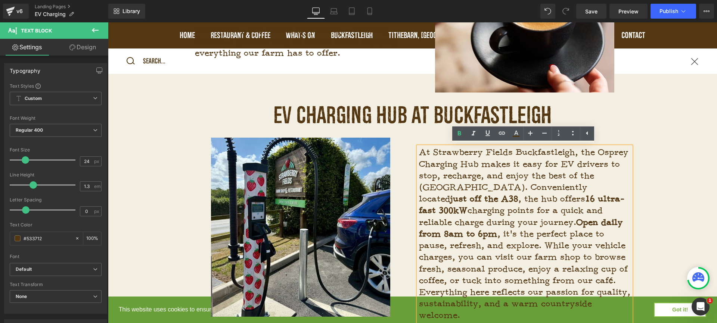
click at [526, 243] on p "At Strawberry Fields Buckfastleigh, the Osprey Charging Hub makes it easy for E…" at bounding box center [525, 234] width 212 height 175
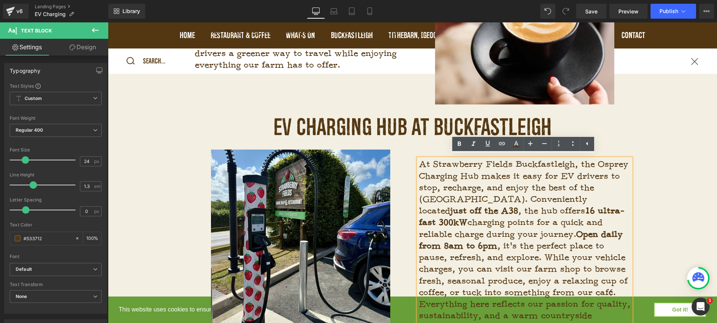
scroll to position [967, 0]
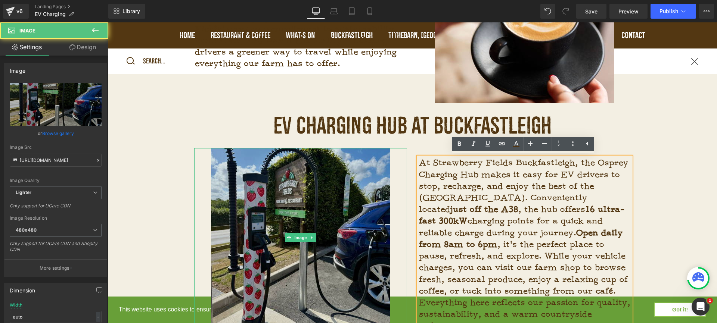
click at [347, 237] on img at bounding box center [300, 237] width 179 height 179
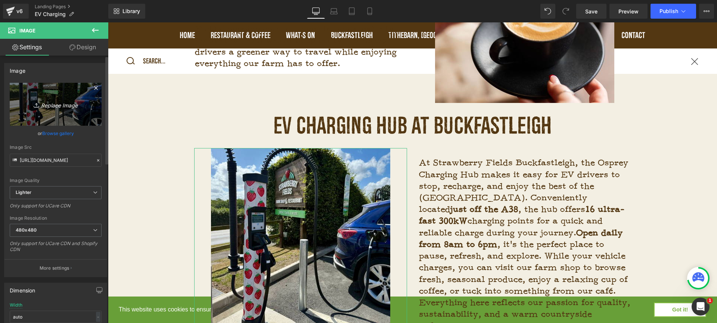
click at [52, 103] on icon "Replace Image" at bounding box center [56, 104] width 60 height 9
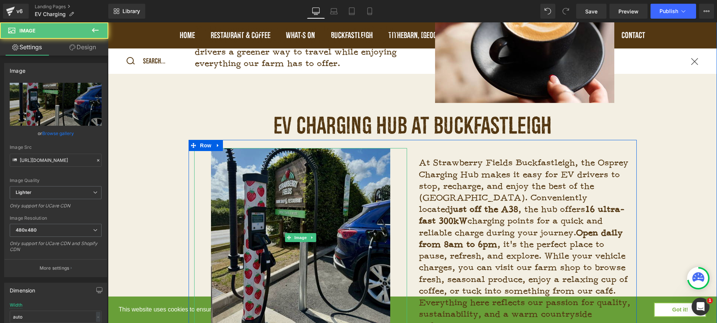
click at [281, 258] on img at bounding box center [300, 237] width 179 height 179
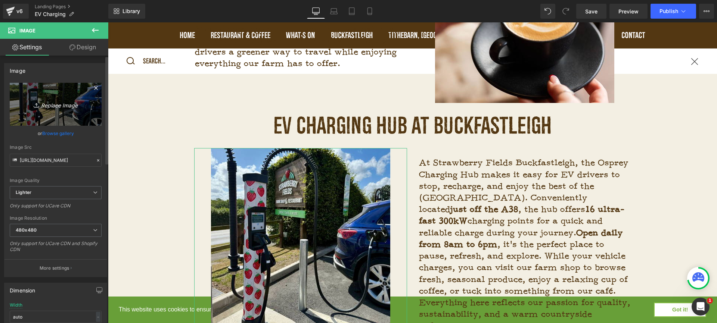
click at [56, 107] on icon "Replace Image" at bounding box center [56, 104] width 60 height 9
type input "C:\fakepath\Photos for website-4.jpg"
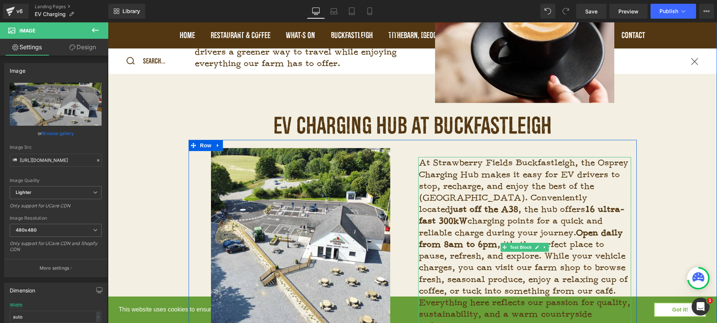
type input "[URL][DOMAIN_NAME]"
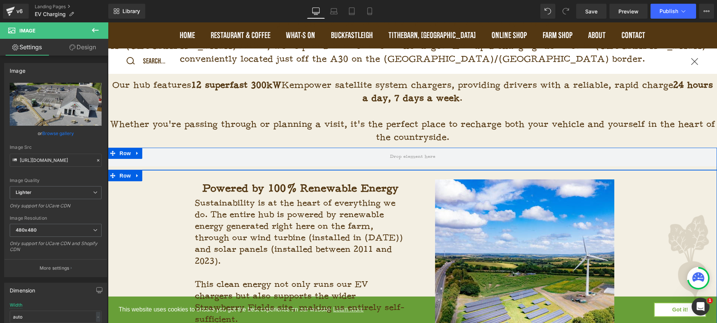
scroll to position [257, 0]
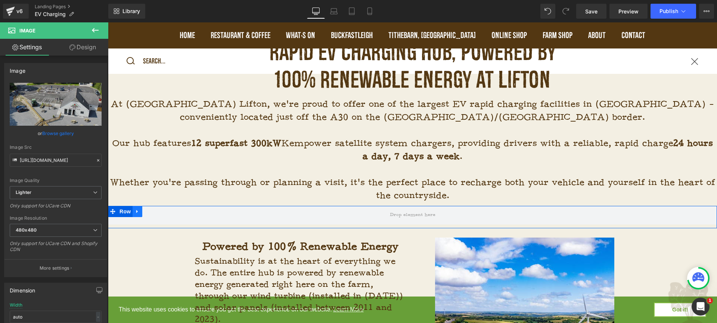
click at [136, 210] on icon at bounding box center [136, 211] width 1 height 3
click at [155, 214] on icon at bounding box center [156, 212] width 5 height 6
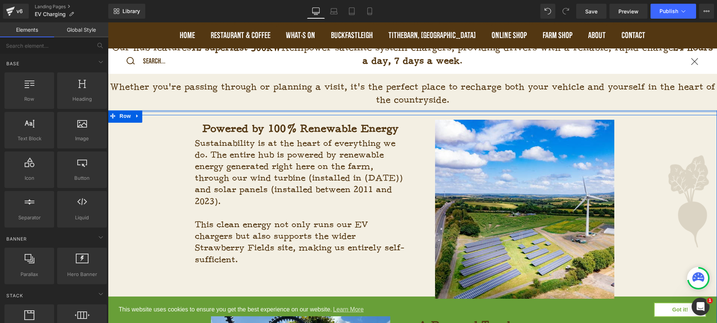
scroll to position [317, 0]
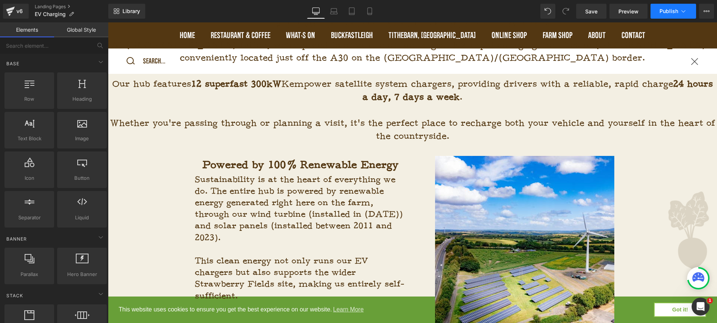
click at [684, 13] on icon at bounding box center [683, 10] width 7 height 7
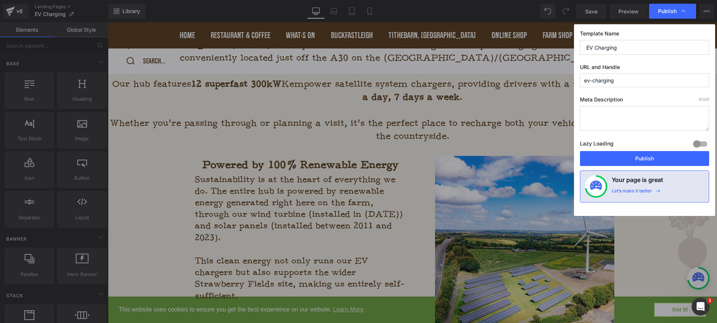
click at [624, 122] on textarea at bounding box center [644, 118] width 129 height 25
paste textarea "Recharge at [GEOGRAPHIC_DATA] Lifton with one of Devon’s largest EV charging hu…"
type textarea "Recharge at [GEOGRAPHIC_DATA] Lifton with one of Devon’s largest EV charging hu…"
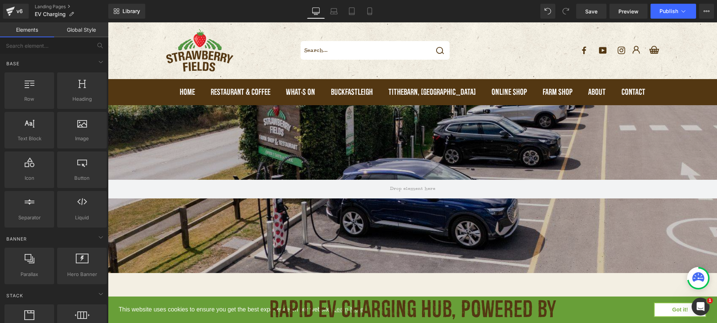
scroll to position [0, 0]
click at [56, 16] on span "EV Charging" at bounding box center [50, 14] width 31 height 6
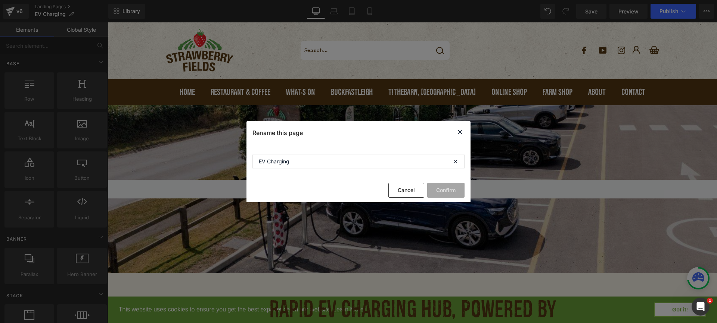
click at [455, 130] on div "Rename this page" at bounding box center [358, 133] width 224 height 24
click at [458, 131] on icon at bounding box center [459, 132] width 9 height 9
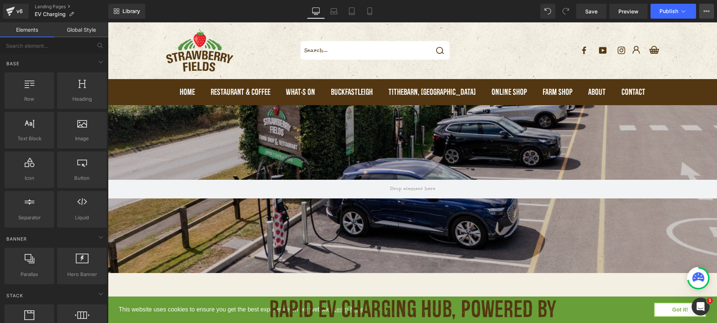
click at [707, 13] on icon at bounding box center [706, 11] width 6 height 6
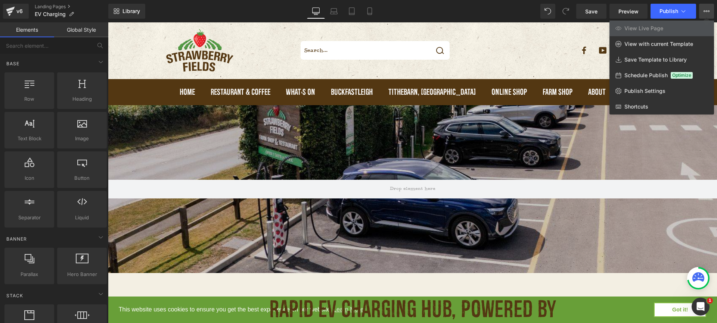
click at [570, 139] on div at bounding box center [412, 172] width 609 height 301
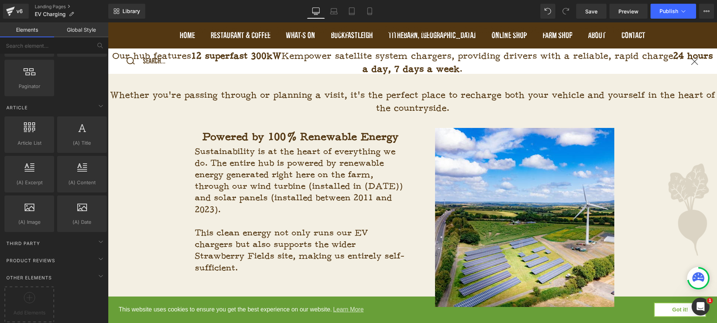
scroll to position [1338, 0]
click at [73, 240] on div "Third Party" at bounding box center [55, 243] width 105 height 15
click at [89, 239] on div "Third Party" at bounding box center [55, 243] width 105 height 15
click at [96, 255] on icon at bounding box center [100, 259] width 9 height 9
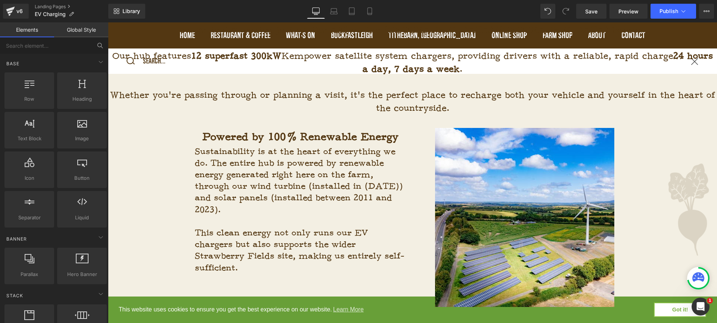
scroll to position [0, 0]
click at [352, 13] on icon at bounding box center [351, 13] width 5 height 0
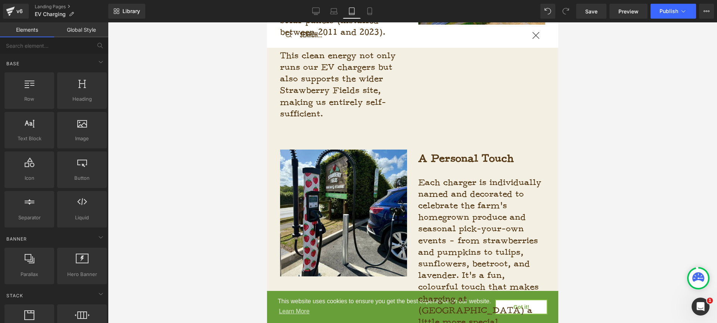
scroll to position [443, 0]
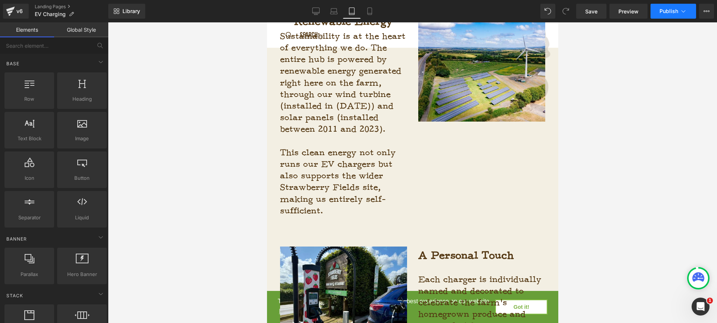
click at [673, 14] on button "Publish" at bounding box center [673, 11] width 46 height 15
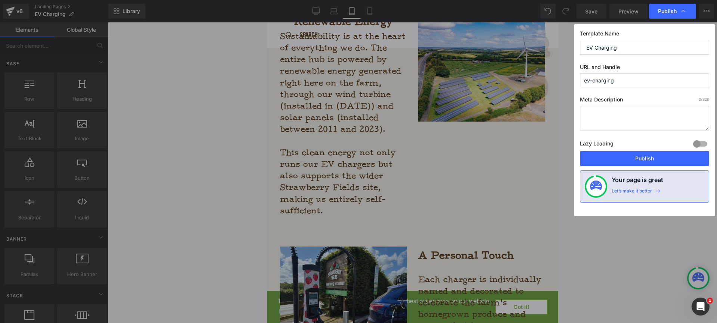
click at [622, 118] on textarea at bounding box center [644, 118] width 129 height 25
paste textarea "Recharge at [GEOGRAPHIC_DATA] Lifton with one of Devon’s largest EV charging hu…"
click at [671, 121] on textarea "Recharge at [GEOGRAPHIC_DATA] Lifton with one of Devon’s largest EV charging hu…" at bounding box center [644, 118] width 129 height 25
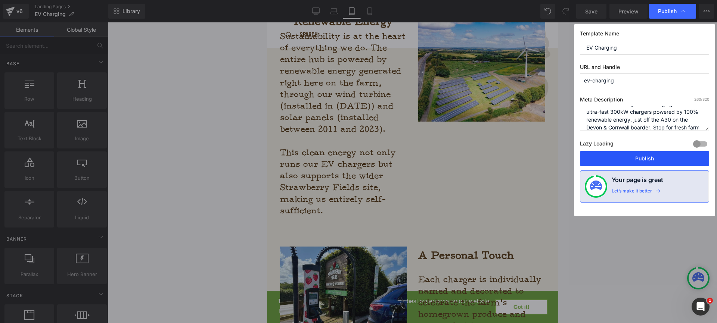
type textarea "Recharge at [GEOGRAPHIC_DATA] Lifton with one of Devon’s largest EV charging hu…"
click at [638, 157] on button "Publish" at bounding box center [644, 158] width 129 height 15
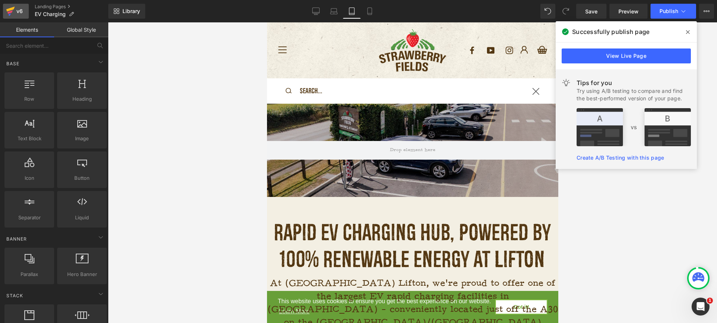
click at [24, 12] on link "v6" at bounding box center [16, 11] width 26 height 15
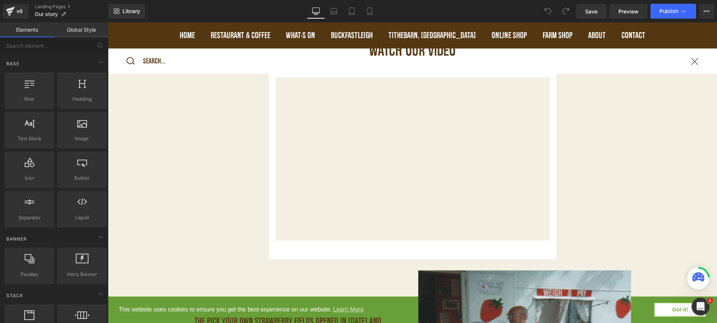
scroll to position [450, 0]
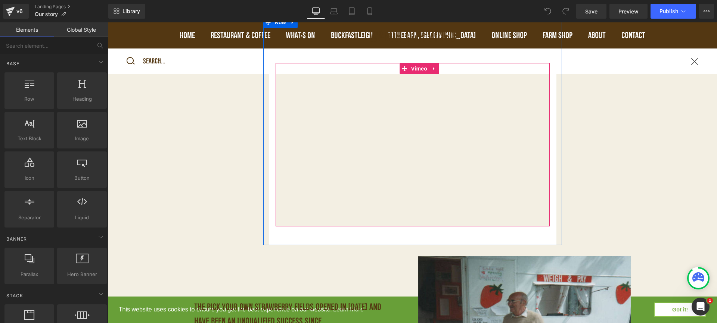
click at [553, 146] on div "Vimeo" at bounding box center [412, 150] width 287 height 189
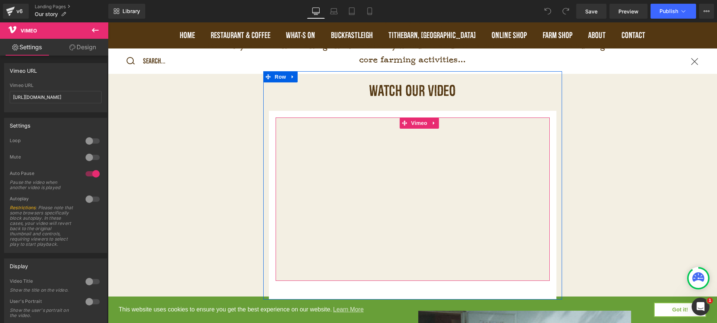
scroll to position [395, 0]
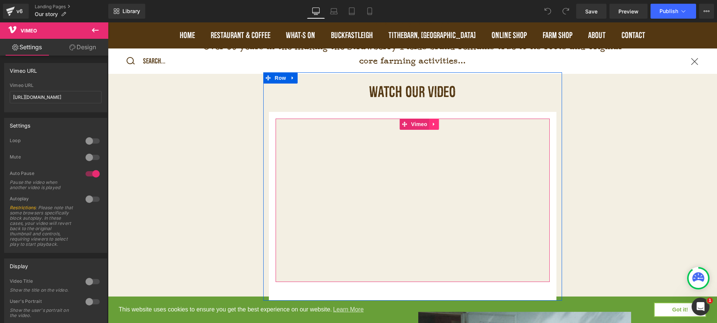
click at [433, 123] on icon at bounding box center [433, 124] width 1 height 3
click at [436, 124] on icon at bounding box center [438, 124] width 5 height 5
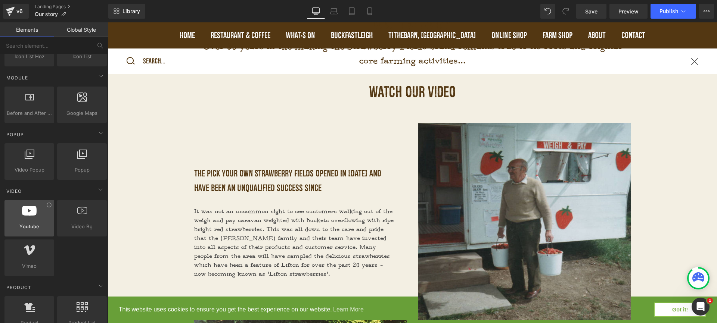
scroll to position [371, 0]
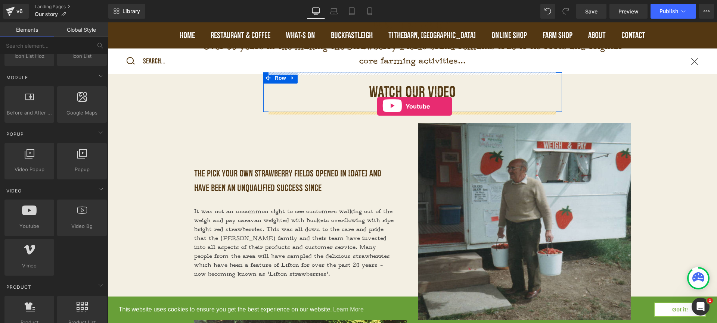
drag, startPoint x: 142, startPoint y: 241, endPoint x: 375, endPoint y: 107, distance: 268.6
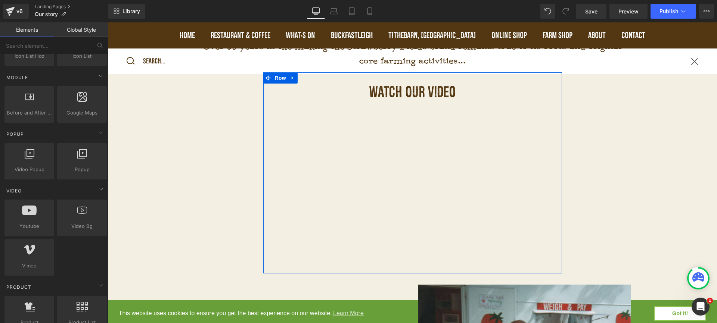
scroll to position [4329, 606]
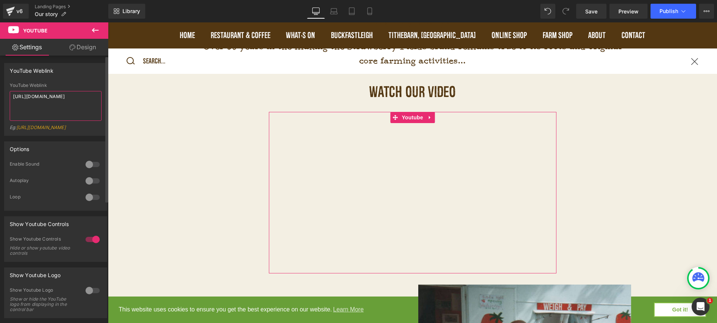
drag, startPoint x: 73, startPoint y: 108, endPoint x: 1, endPoint y: 86, distance: 75.1
click at [1, 86] on div "YouTube Weblink YouTube Weblink https://www.youtube.com/watch?v=OQBlWco72c4 Eg:…" at bounding box center [56, 96] width 112 height 78
paste textarea "BMnq3WGNRF4&t=6s"
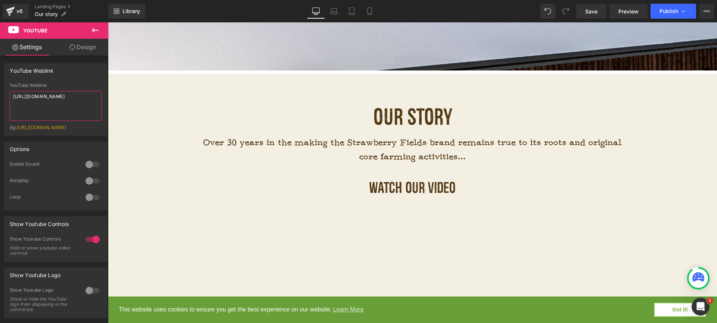
scroll to position [299, 0]
type textarea "https://www.youtube.com/watch?v=BMnq3WGNRF4&t=6s"
click at [672, 15] on button "Publish" at bounding box center [673, 11] width 46 height 15
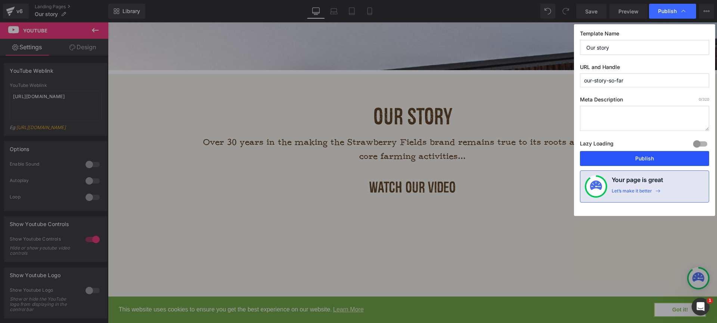
click at [650, 161] on button "Publish" at bounding box center [644, 158] width 129 height 15
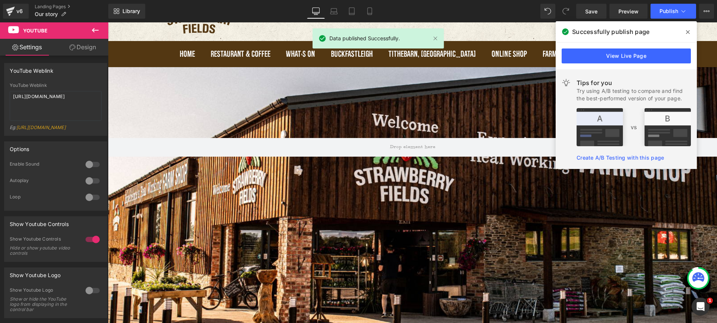
scroll to position [22, 0]
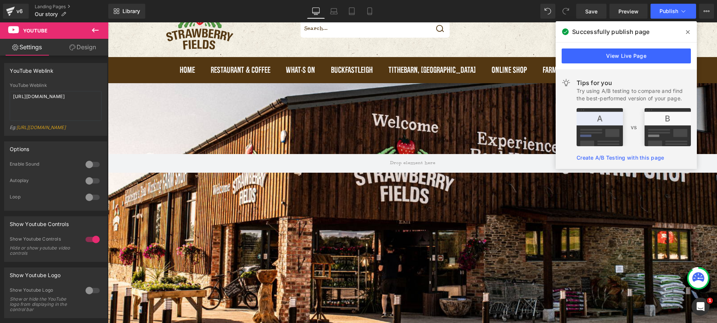
drag, startPoint x: 689, startPoint y: 32, endPoint x: 581, endPoint y: 10, distance: 110.6
click at [689, 32] on icon at bounding box center [688, 32] width 4 height 6
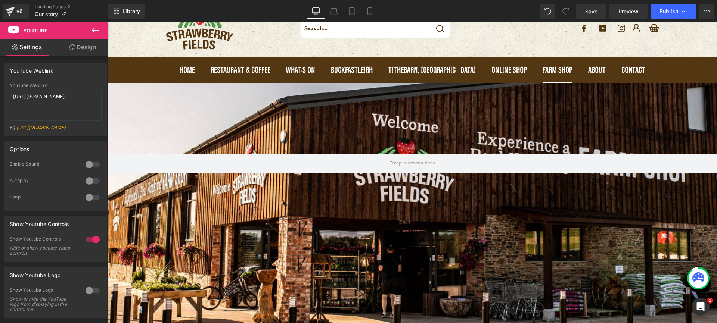
click at [547, 75] on li "FARM SHOP FARM SHOP STRAWBERRY FIELDS LIFTON NEW! BUCKFASTLEIGH SHOP! GIFT CARD…" at bounding box center [557, 70] width 30 height 11
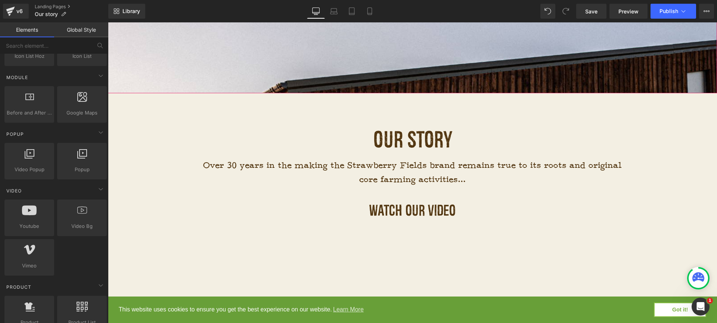
scroll to position [277, 0]
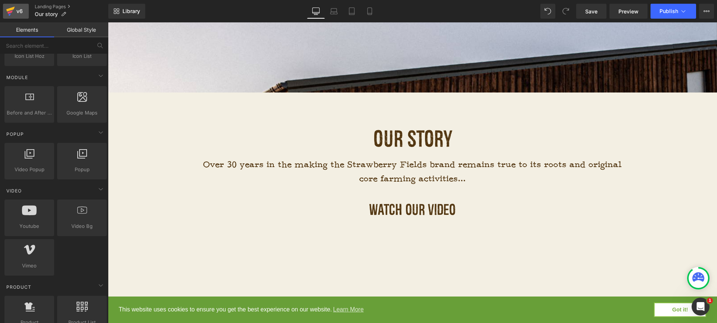
click at [19, 12] on div "v6" at bounding box center [19, 11] width 9 height 10
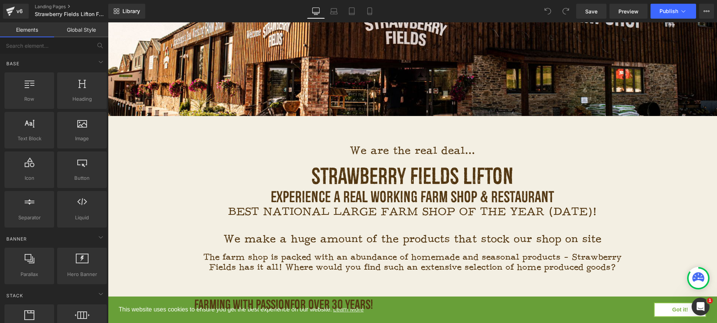
scroll to position [177, 0]
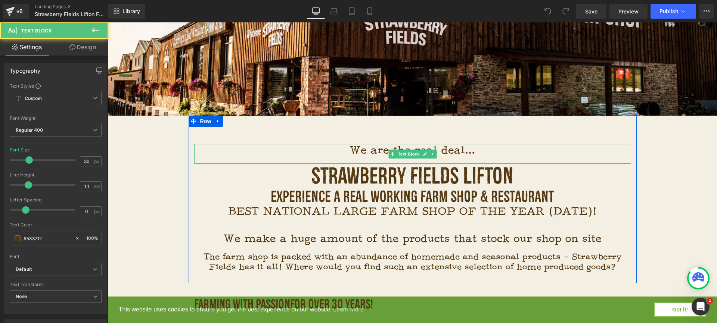
click at [414, 149] on p "We are the real deal..." at bounding box center [412, 150] width 437 height 12
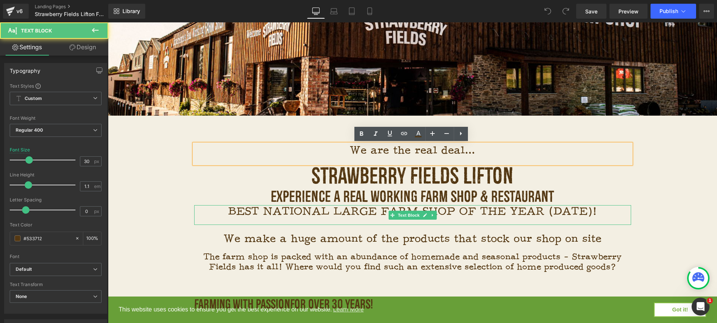
click at [440, 216] on p "BEST NATIONAL LARGE FARM SHOP OF THE YEAR 2023!" at bounding box center [412, 211] width 437 height 12
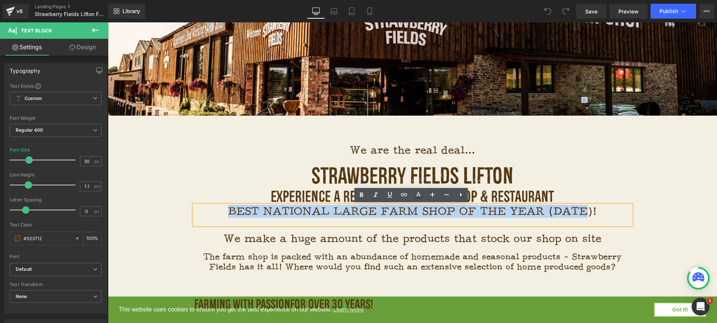
drag, startPoint x: 591, startPoint y: 210, endPoint x: 232, endPoint y: 211, distance: 359.2
click at [232, 211] on p "BEST NATIONAL LARGE FARM SHOP OF THE YEAR 2023!" at bounding box center [412, 211] width 437 height 12
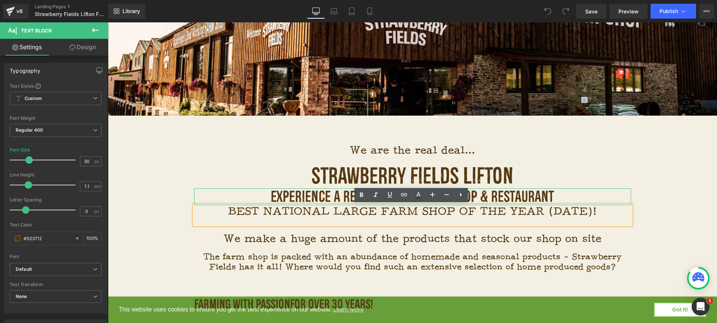
scroll to position [3580, 606]
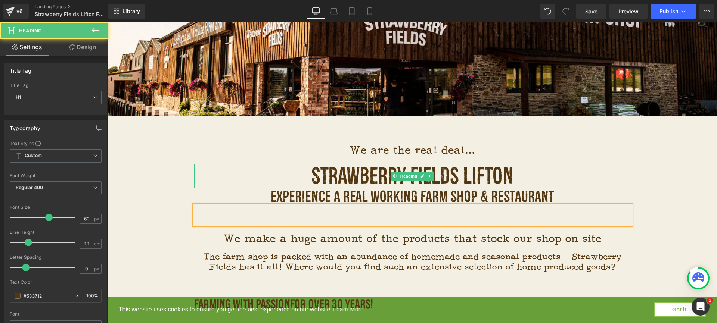
drag, startPoint x: 620, startPoint y: 176, endPoint x: 615, endPoint y: 181, distance: 7.1
click at [620, 176] on h1 "STRAWBERRY FIELDS LIFTON" at bounding box center [412, 176] width 437 height 25
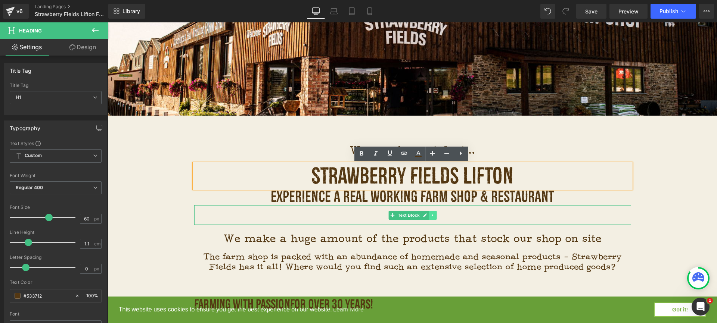
click at [432, 215] on icon at bounding box center [432, 215] width 1 height 3
click at [434, 214] on icon at bounding box center [436, 215] width 4 height 4
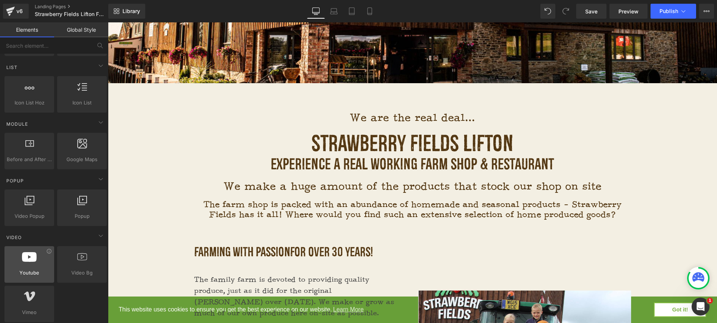
scroll to position [339, 0]
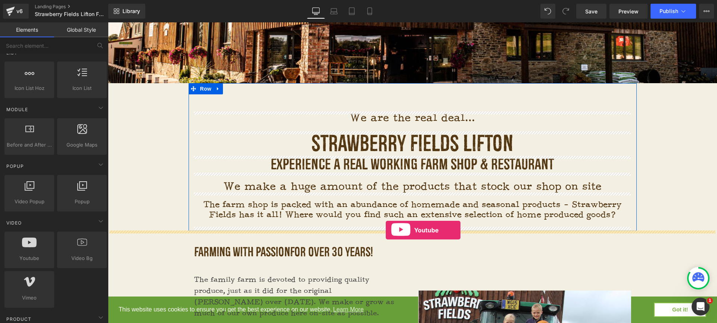
drag, startPoint x: 143, startPoint y: 271, endPoint x: 386, endPoint y: 230, distance: 246.4
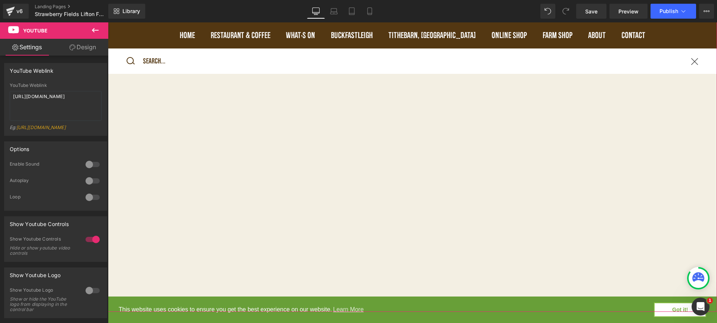
scroll to position [472, 0]
drag, startPoint x: 57, startPoint y: 106, endPoint x: 6, endPoint y: 93, distance: 53.4
click at [6, 93] on div "YouTube Weblink https://www.youtube.com/watch?v=OQBlWco72c4 Eg: https://www.you…" at bounding box center [55, 109] width 102 height 53
paste textarea "BMnq3WGNRF4&t=6s"
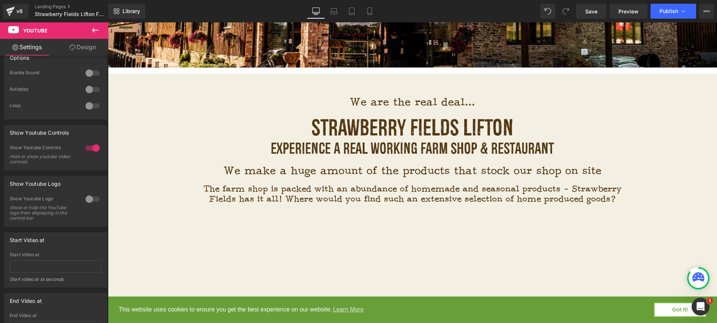
scroll to position [234, 0]
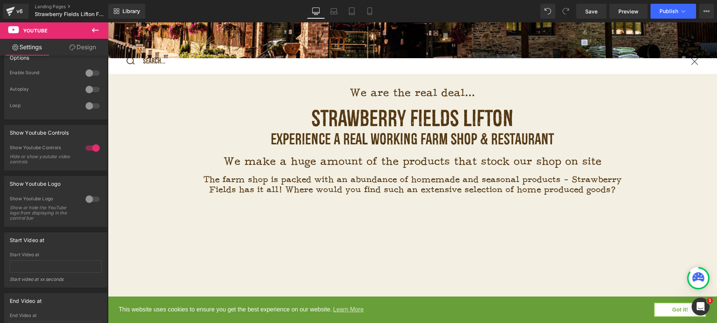
type textarea "https://www.youtube.com/watch?v=BMnq3WGNRF4&t=6s"
click at [96, 29] on icon at bounding box center [95, 30] width 9 height 9
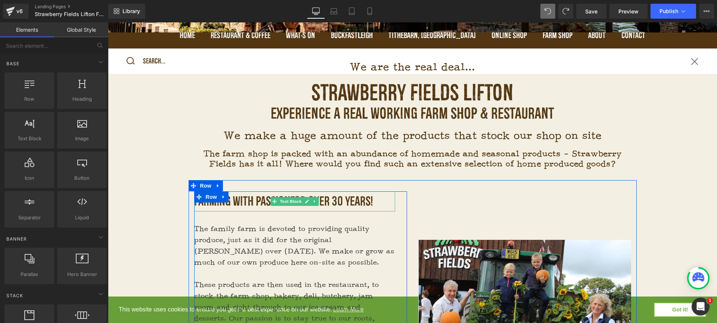
scroll to position [261, 0]
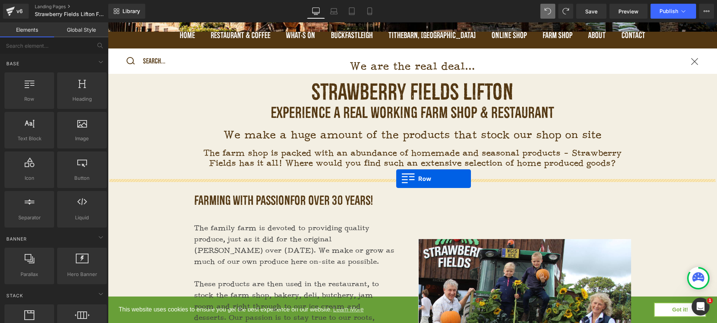
drag, startPoint x: 139, startPoint y: 115, endPoint x: 396, endPoint y: 179, distance: 265.4
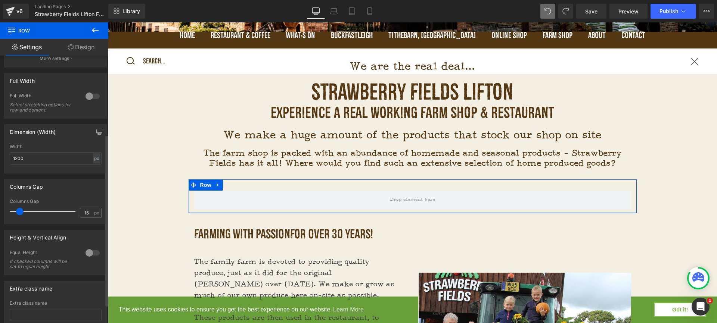
scroll to position [125, 0]
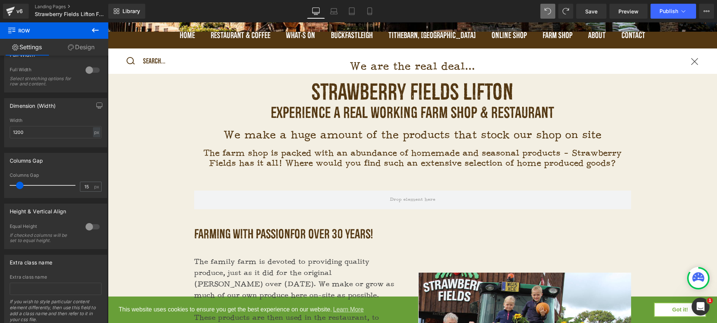
click at [95, 33] on icon at bounding box center [95, 30] width 9 height 9
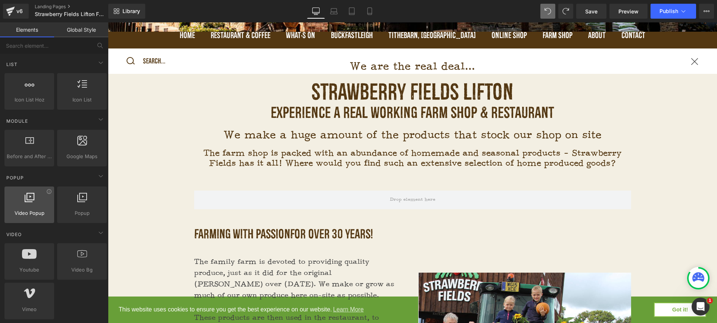
scroll to position [333, 0]
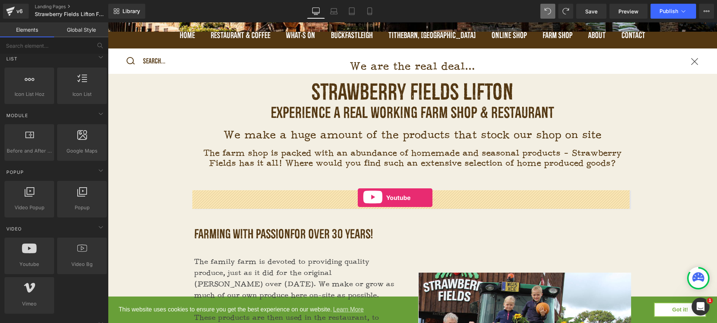
drag, startPoint x: 141, startPoint y: 272, endPoint x: 358, endPoint y: 198, distance: 228.9
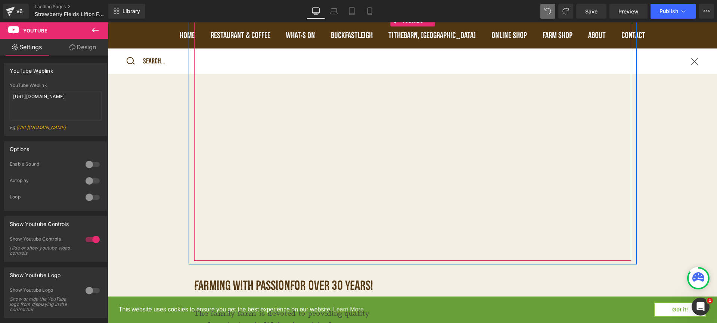
scroll to position [394, 0]
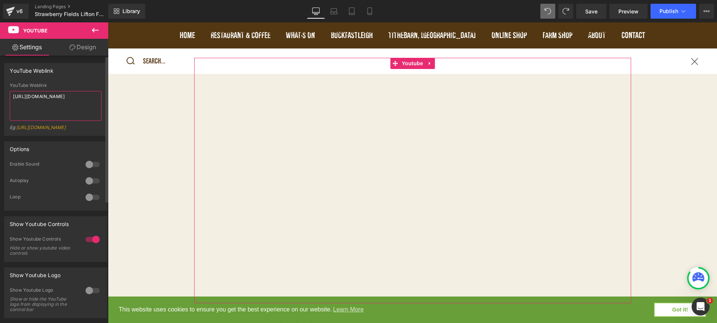
drag, startPoint x: 70, startPoint y: 107, endPoint x: 6, endPoint y: 92, distance: 65.7
click at [6, 92] on div "YouTube Weblink https://www.youtube.com/watch?v=OQBlWco72c4 Eg: https://www.you…" at bounding box center [55, 109] width 102 height 53
paste textarea "BMnq3WGNRF4&t=6s"
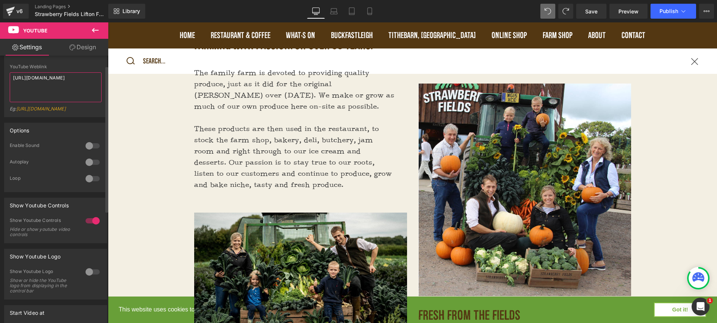
scroll to position [23, 0]
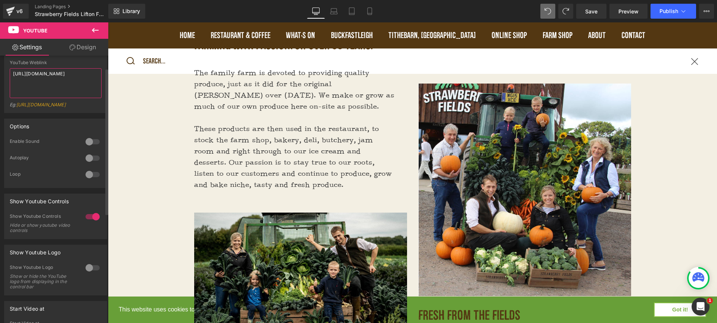
type textarea "https://www.youtube.com/watch?v=BMnq3WGNRF4&t=6s"
click at [85, 163] on div at bounding box center [93, 158] width 18 height 12
click at [87, 148] on div at bounding box center [93, 142] width 18 height 12
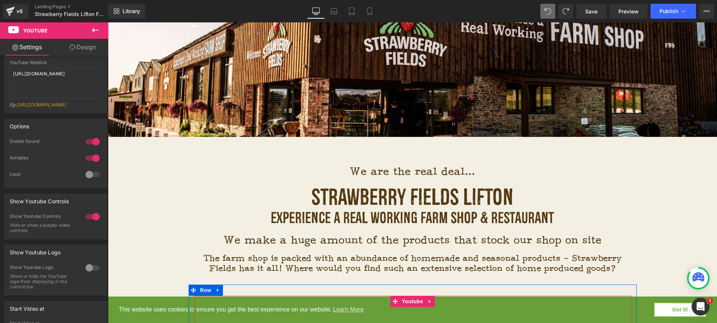
scroll to position [156, 0]
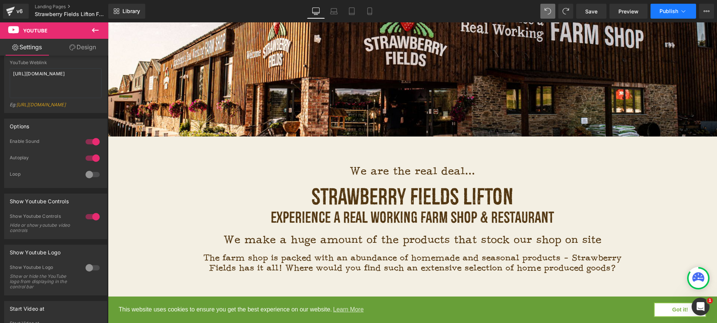
click at [672, 11] on span "Publish" at bounding box center [668, 11] width 19 height 6
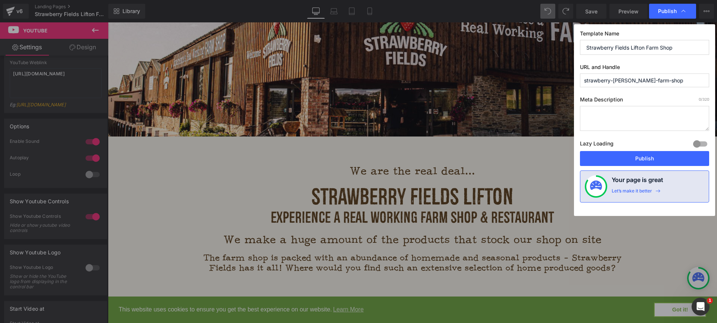
click at [607, 125] on textarea at bounding box center [644, 118] width 129 height 25
paste textarea "Strawberry Fields Lifton is a real working farm shop and restaurant on the Devo…"
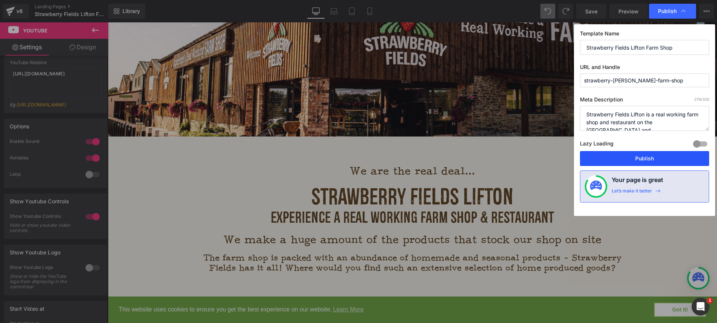
scroll to position [0, 0]
type textarea "Strawberry Fields Lifton is a real working farm shop and restaurant on the Devo…"
click at [642, 157] on button "Publish" at bounding box center [644, 158] width 129 height 15
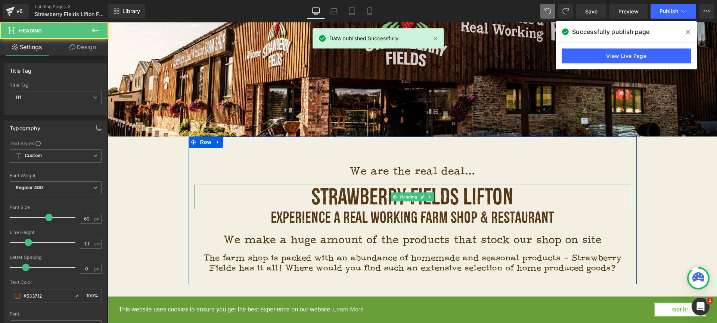
click at [497, 188] on h1 "STRAWBERRY FIELDS LIFTON" at bounding box center [412, 197] width 437 height 25
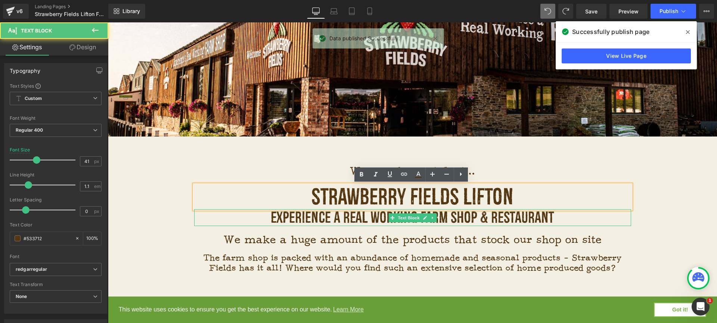
click at [540, 219] on p "EXPERIENCE A REAL WORKING FARM SHOP & RESTAURANT" at bounding box center [412, 217] width 437 height 17
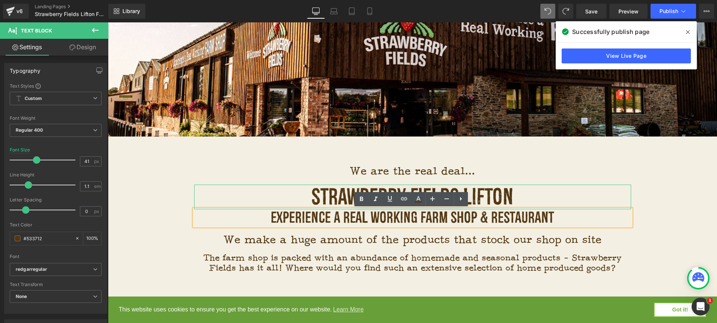
click at [477, 188] on h1 "STRAWBERRY FIELDS LIFTON" at bounding box center [412, 197] width 437 height 25
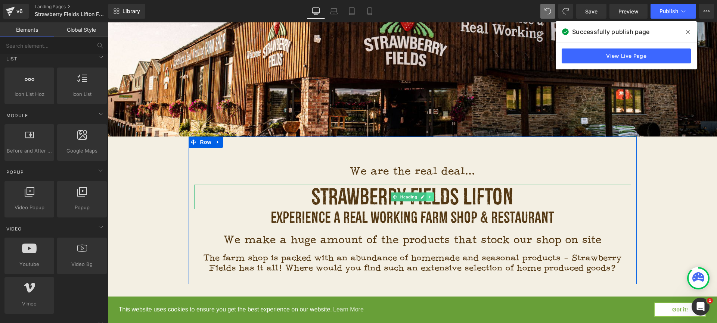
click at [430, 199] on icon at bounding box center [430, 197] width 4 height 4
click at [432, 197] on icon at bounding box center [434, 197] width 4 height 4
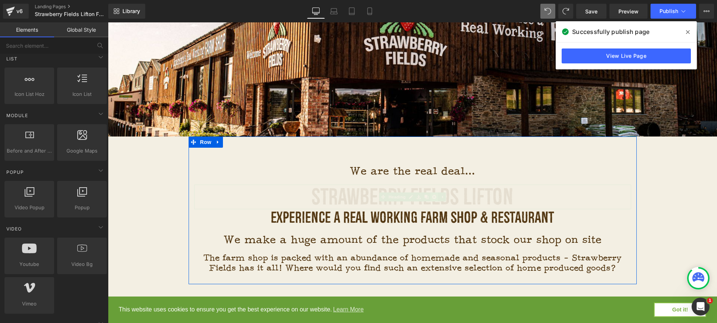
scroll to position [3796, 606]
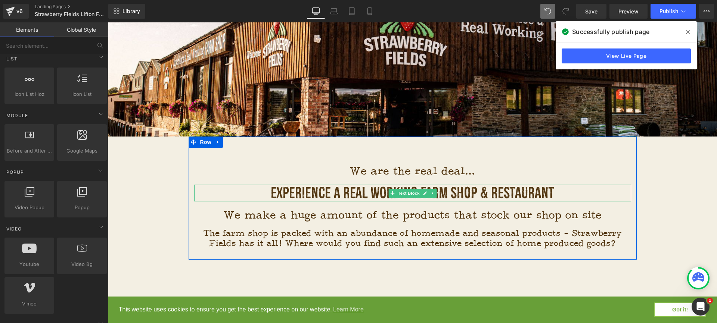
click at [562, 192] on p "EXPERIENCE A REAL WORKING FARM SHOP & RESTAURANT" at bounding box center [412, 193] width 437 height 17
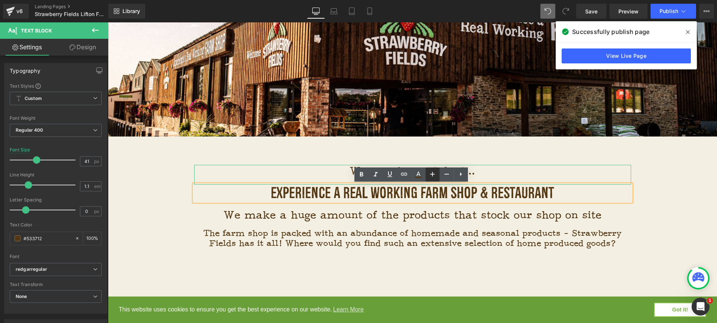
click at [433, 172] on icon at bounding box center [432, 174] width 9 height 9
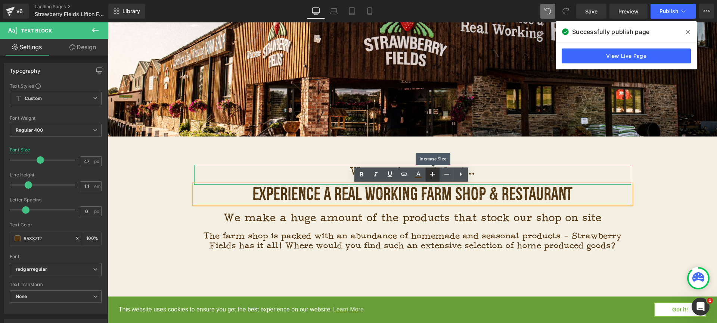
scroll to position [3799, 606]
click at [433, 172] on icon at bounding box center [432, 174] width 9 height 9
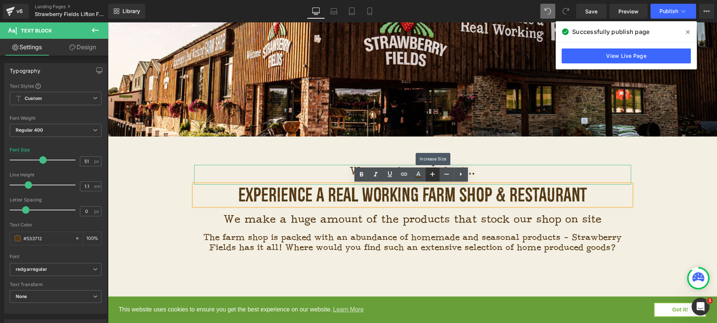
scroll to position [3800, 606]
click at [433, 172] on icon at bounding box center [432, 174] width 9 height 9
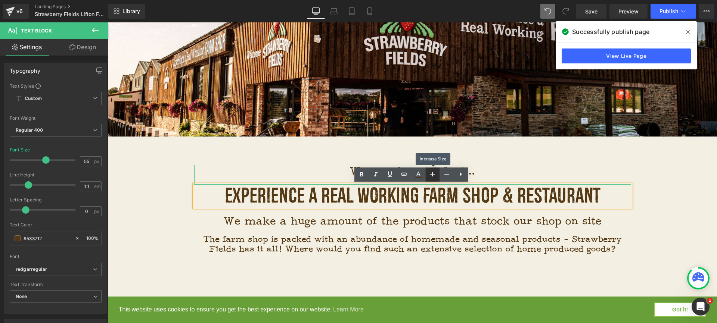
click at [433, 172] on icon at bounding box center [432, 174] width 9 height 9
type input "57"
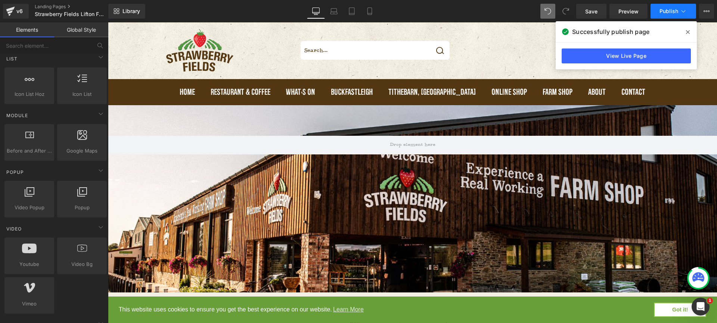
scroll to position [0, 0]
click at [668, 15] on button "Publish" at bounding box center [673, 11] width 46 height 15
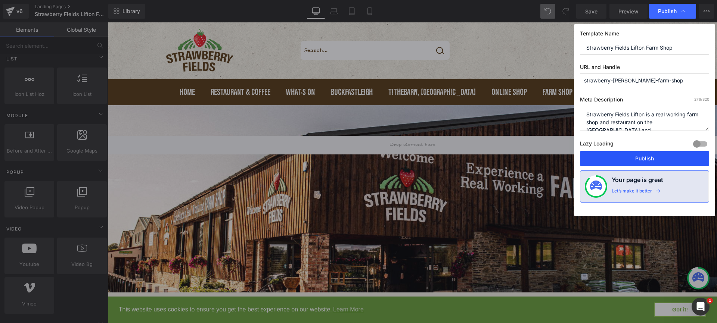
click at [651, 158] on button "Publish" at bounding box center [644, 158] width 129 height 15
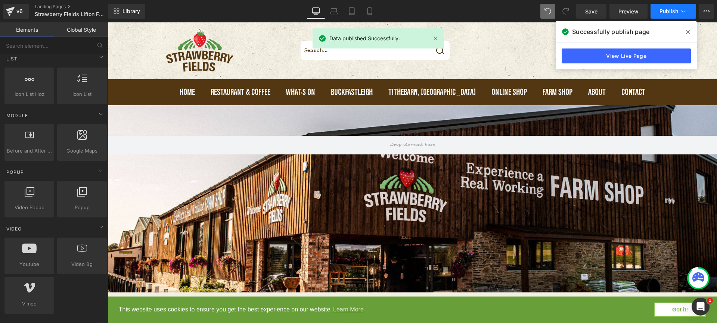
click at [672, 12] on span "Publish" at bounding box center [668, 11] width 19 height 6
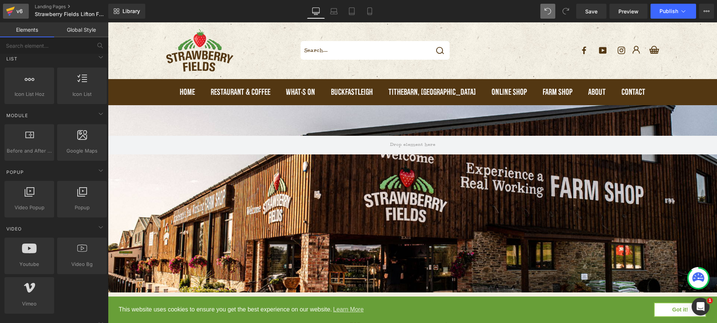
click at [12, 10] on icon at bounding box center [10, 11] width 9 height 19
